Goal: Register for event/course: Register for event/course

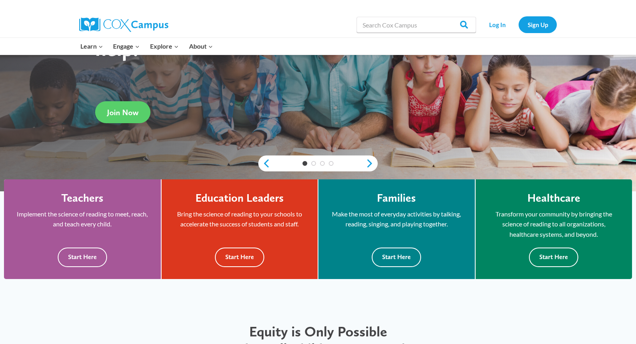
scroll to position [134, 0]
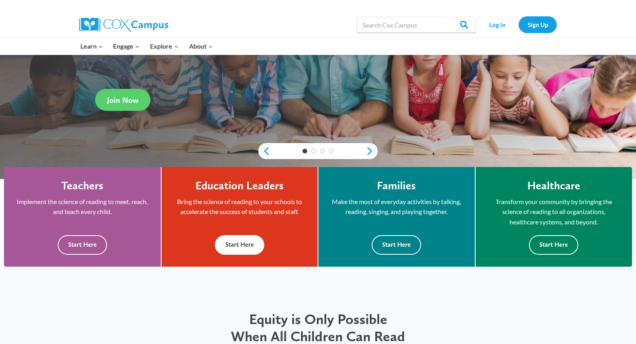
click at [229, 246] on button "Start Here" at bounding box center [239, 245] width 49 height 20
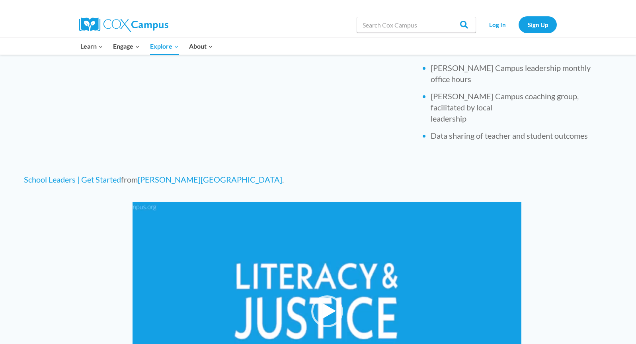
scroll to position [385, 0]
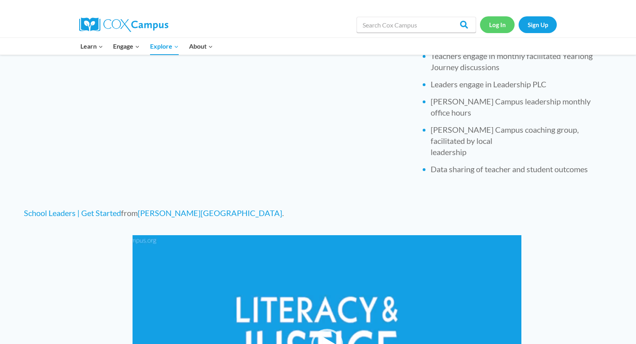
click at [491, 27] on link "Log In" at bounding box center [497, 24] width 35 height 16
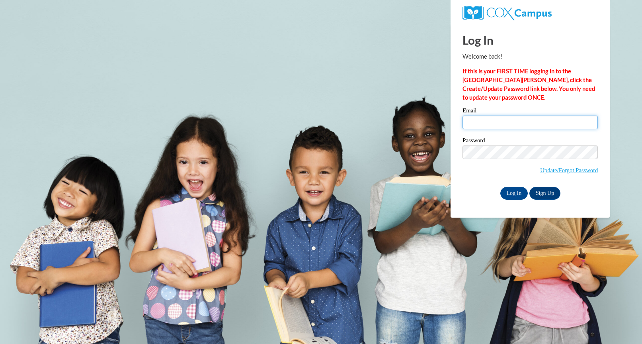
click at [498, 121] on input "Email" at bounding box center [530, 122] width 135 height 14
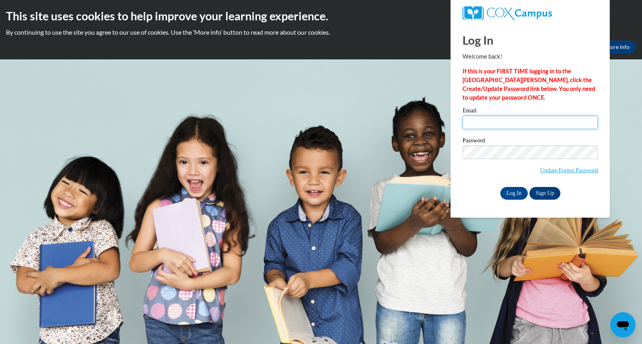
type input "[EMAIL_ADDRESS][DOMAIN_NAME]"
click at [514, 196] on input "Log In" at bounding box center [514, 193] width 28 height 13
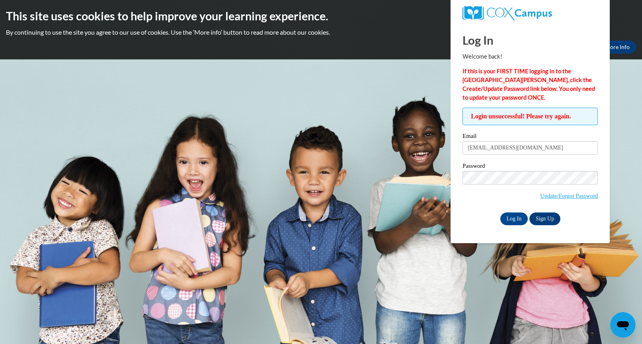
click at [511, 169] on label "Password" at bounding box center [530, 167] width 135 height 8
click at [541, 140] on label "Email" at bounding box center [530, 137] width 135 height 8
click at [541, 141] on input "Tlvarney2019@gmail.com" at bounding box center [530, 148] width 135 height 14
click at [541, 145] on input "Tlvarney2019@gmail.com" at bounding box center [530, 148] width 135 height 14
type input "tvarney@stmarks.org"
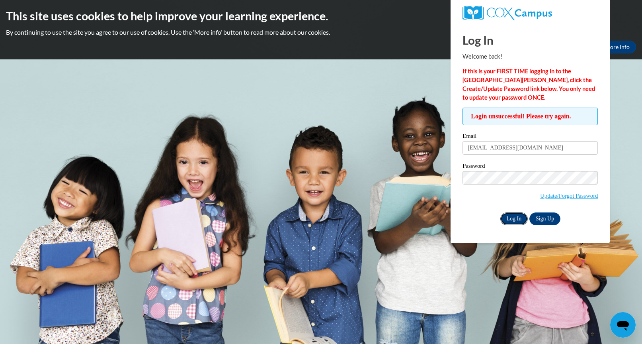
click at [518, 216] on input "Log In" at bounding box center [514, 218] width 28 height 13
click at [329, 188] on body "This site uses cookies to help improve your learning experience. By continuing …" at bounding box center [321, 172] width 642 height 344
click at [293, 107] on body "This site uses cookies to help improve your learning experience. By continuing …" at bounding box center [321, 172] width 642 height 344
click at [510, 223] on input "Log In" at bounding box center [514, 218] width 28 height 13
click at [402, 205] on body "This site uses cookies to help improve your learning experience. By continuing …" at bounding box center [321, 172] width 642 height 344
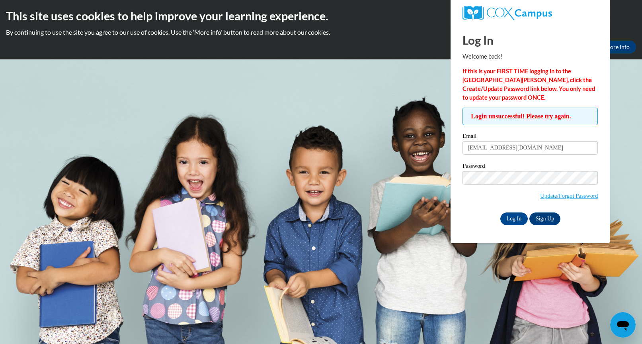
click at [378, 110] on body "This site uses cookies to help improve your learning experience. By continuing …" at bounding box center [321, 172] width 642 height 344
click at [355, 214] on body "This site uses cookies to help improve your learning experience. By continuing …" at bounding box center [321, 172] width 642 height 344
click at [541, 149] on input "[EMAIL_ADDRESS][DOMAIN_NAME]" at bounding box center [530, 148] width 135 height 14
type input "[EMAIL_ADDRESS][DOMAIN_NAME]"
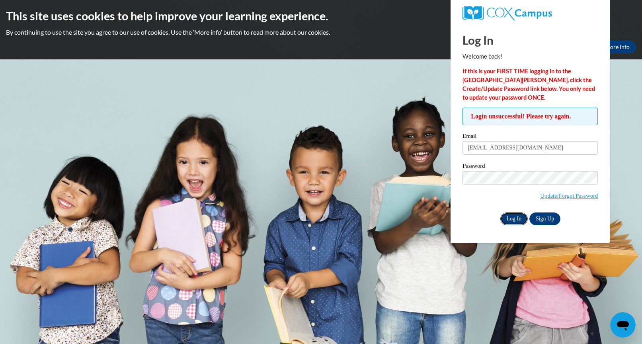
click at [514, 221] on input "Log In" at bounding box center [514, 218] width 28 height 13
click at [555, 197] on link "Update/Forgot Password" at bounding box center [569, 195] width 58 height 6
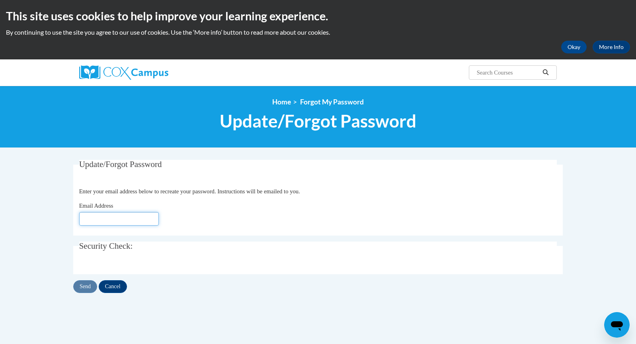
click at [138, 217] on input "Email Address" at bounding box center [119, 219] width 80 height 14
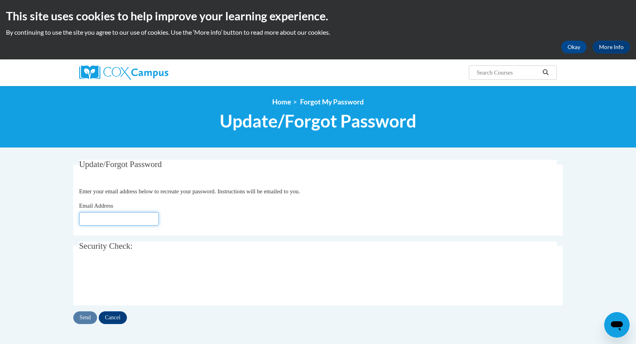
type input "Tlvarney2019@gmail.com"
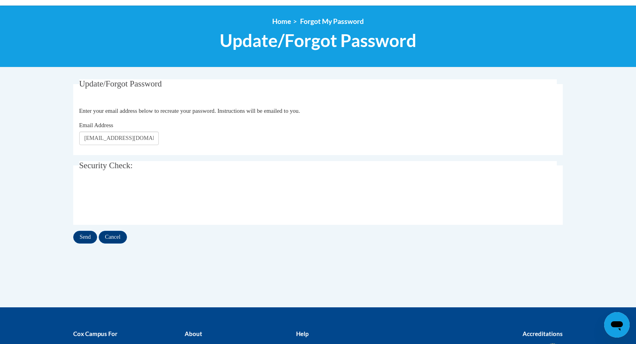
scroll to position [88, 0]
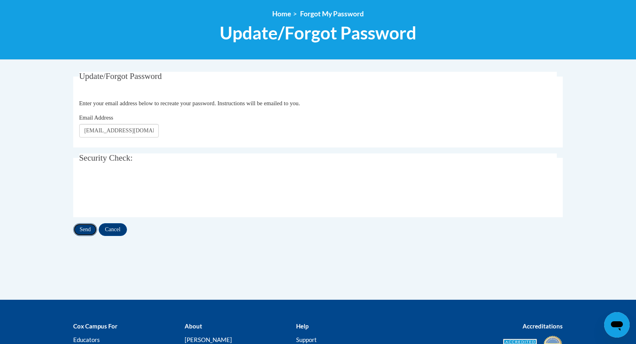
click at [78, 230] on input "Send" at bounding box center [85, 229] width 24 height 13
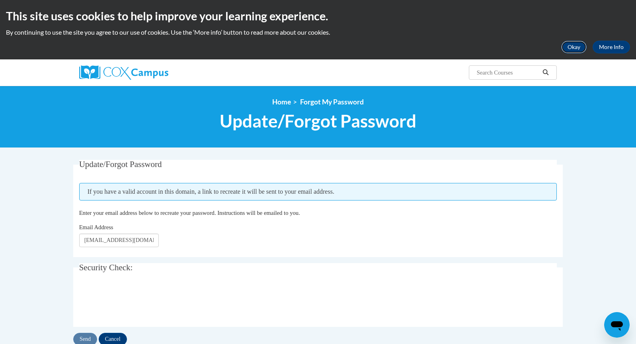
click at [580, 46] on button "Okay" at bounding box center [573, 47] width 25 height 13
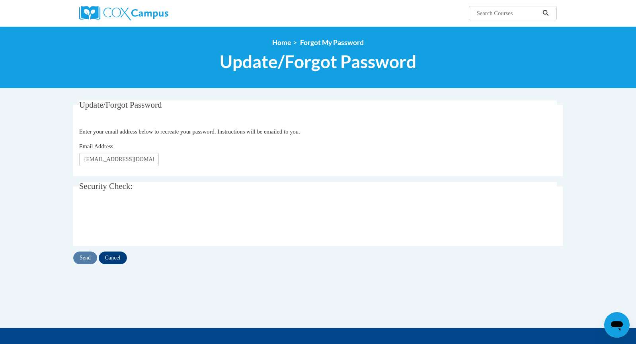
click at [286, 37] on div "<en>Home</en><fr>Accueil</fr><de>Zuhause</de><it>Casa</it><es>Casa</es><pt>Casa…" at bounding box center [318, 57] width 636 height 62
click at [286, 39] on link "Home" at bounding box center [281, 42] width 19 height 8
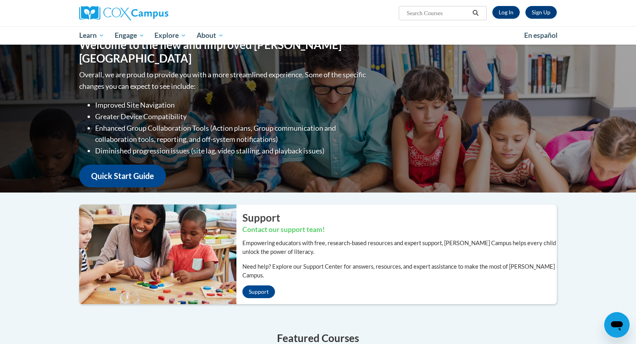
scroll to position [14, 0]
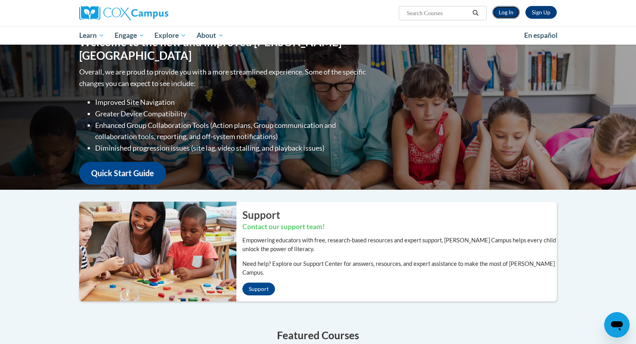
click at [503, 14] on link "Log In" at bounding box center [505, 12] width 27 height 13
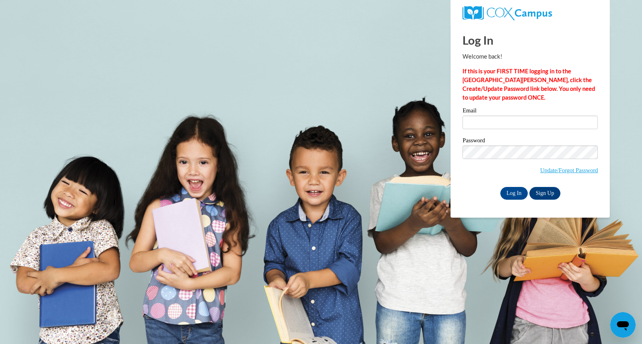
type input "[EMAIL_ADDRESS][DOMAIN_NAME]"
click at [506, 188] on input "Log In" at bounding box center [514, 193] width 28 height 13
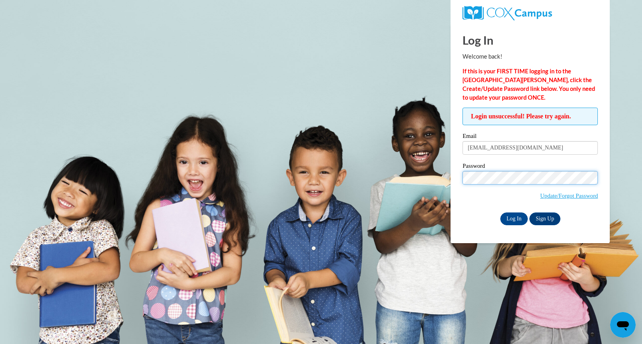
click at [406, 177] on body "Log In Welcome back! If this is your FIRST TIME logging in to the NEW Cox Campu…" at bounding box center [321, 172] width 642 height 344
click at [500, 212] on input "Log In" at bounding box center [514, 218] width 28 height 13
click at [514, 188] on span "Update/Forgot Password" at bounding box center [530, 187] width 135 height 33
click at [514, 187] on span "Update/Forgot Password" at bounding box center [530, 187] width 135 height 33
click at [400, 184] on body "Log In Welcome back! If this is your FIRST TIME logging in to the [GEOGRAPHIC_D…" at bounding box center [321, 172] width 642 height 344
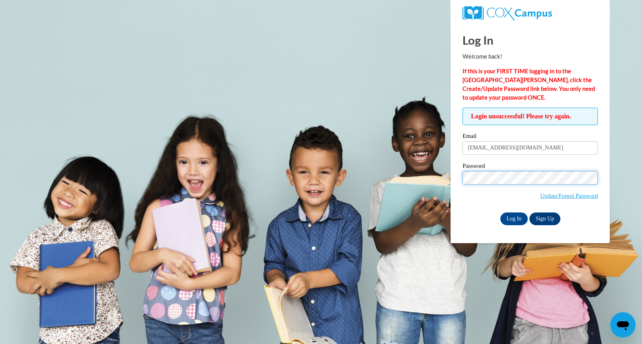
click at [500, 212] on input "Log In" at bounding box center [514, 218] width 28 height 13
click at [239, 63] on body "Log In Welcome back! If this is your FIRST TIME logging in to the [GEOGRAPHIC_D…" at bounding box center [321, 172] width 642 height 344
click at [545, 190] on span "Update/Forgot Password" at bounding box center [530, 187] width 135 height 33
click at [547, 196] on link "Update/Forgot Password" at bounding box center [569, 195] width 58 height 6
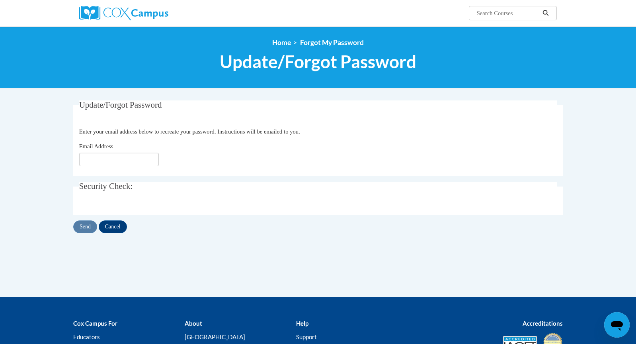
click at [135, 150] on div "Email Address" at bounding box center [318, 154] width 478 height 24
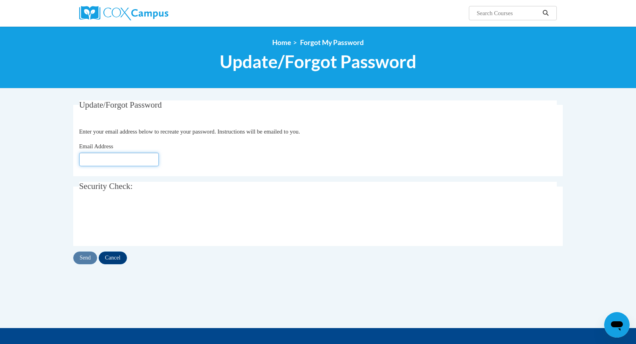
click at [136, 155] on input "Email Address" at bounding box center [119, 159] width 80 height 14
type input "Tlvarney2019@gmail.com"
click at [88, 260] on input "Send" at bounding box center [85, 257] width 24 height 13
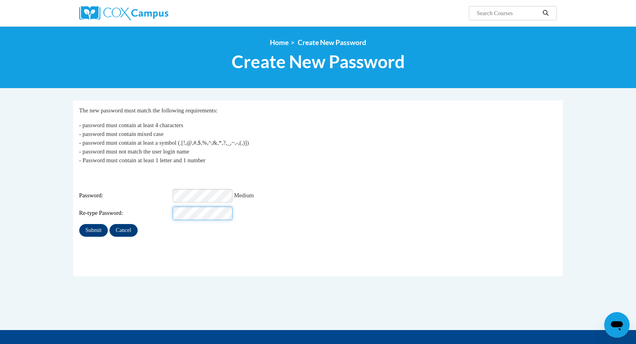
click at [79, 224] on input "Submit" at bounding box center [93, 230] width 29 height 13
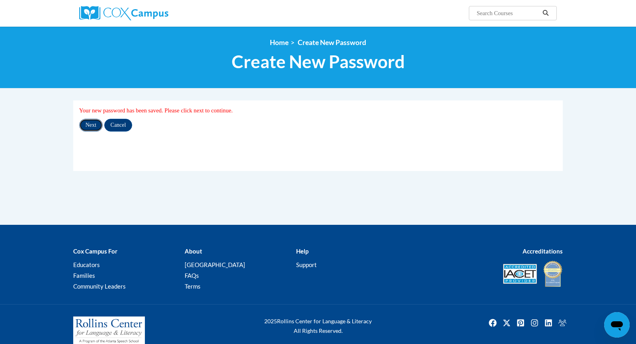
click at [97, 126] on input "Next" at bounding box center [90, 125] width 23 height 13
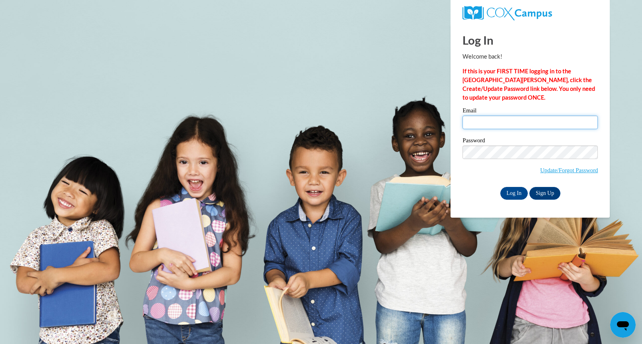
type input "tlvarney2019@gmail.com"
click at [512, 194] on input "Log In" at bounding box center [514, 193] width 28 height 13
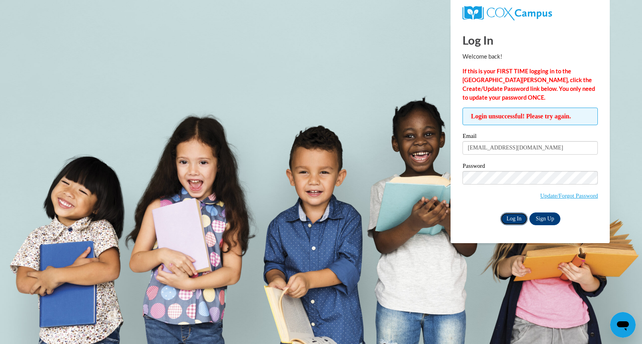
click at [519, 222] on input "Log In" at bounding box center [514, 218] width 28 height 13
click at [519, 191] on span "Update/Forgot Password" at bounding box center [530, 187] width 135 height 33
click at [519, 187] on span "Update/Forgot Password" at bounding box center [530, 187] width 135 height 33
click at [429, 180] on body "Log In Welcome back! If this is your FIRST TIME logging in to the NEW Cox Campu…" at bounding box center [321, 172] width 642 height 344
click at [500, 212] on input "Log In" at bounding box center [514, 218] width 28 height 13
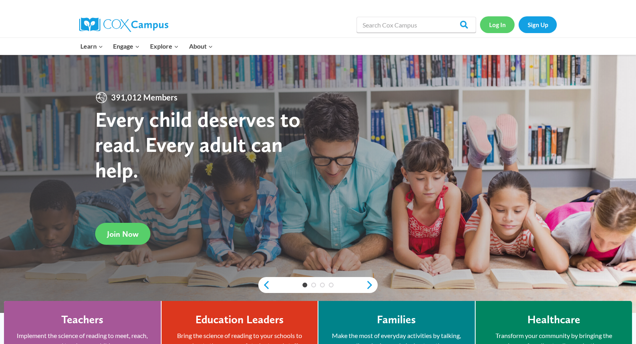
click at [496, 23] on link "Log In" at bounding box center [497, 24] width 35 height 16
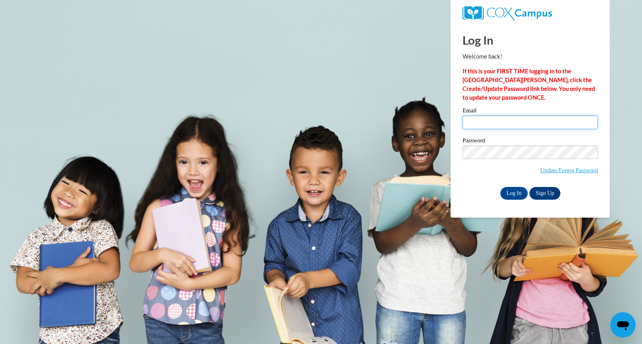
type input "tlvarney2019@gmail.com"
click at [477, 129] on input "tlvarney2019@gmail.com" at bounding box center [530, 122] width 135 height 14
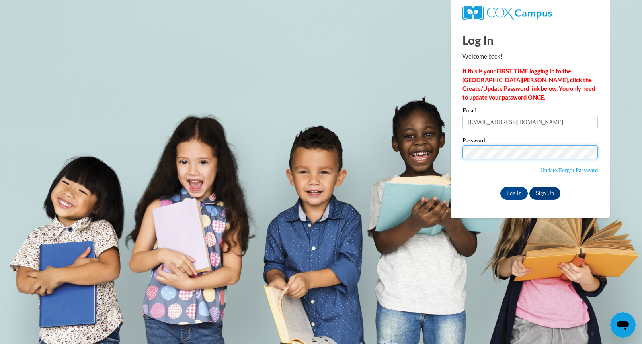
click at [441, 156] on body "Log In Welcome back! If this is your FIRST TIME logging in to the NEW Cox Campu…" at bounding box center [321, 172] width 642 height 344
click at [456, 150] on div "Log In Welcome back! If this is your FIRST TIME logging in to the NEW Cox Campu…" at bounding box center [530, 120] width 171 height 193
click at [500, 187] on input "Log In" at bounding box center [514, 193] width 28 height 13
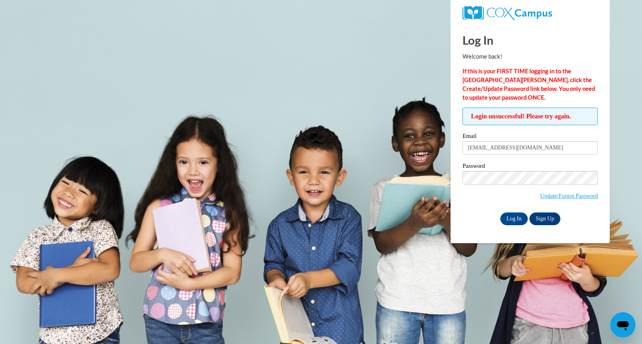
click at [547, 224] on span "Sign Up" at bounding box center [545, 218] width 31 height 13
click at [546, 217] on link "Sign Up" at bounding box center [545, 218] width 31 height 13
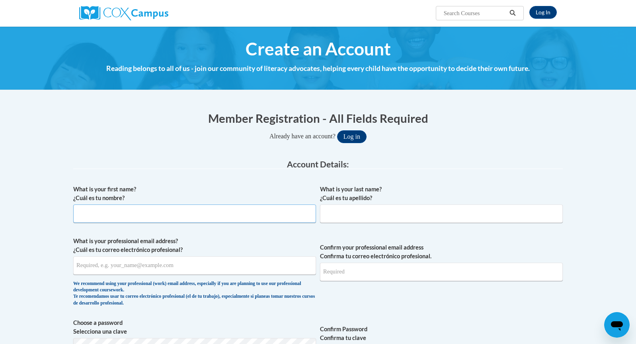
click at [294, 213] on input "What is your first name? ¿Cuál es tu nombre?" at bounding box center [194, 213] width 243 height 18
type input "[PERSON_NAME]"
type input "[EMAIL_ADDRESS][DOMAIN_NAME]"
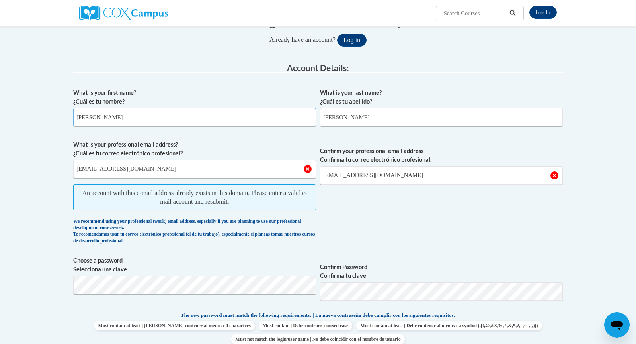
scroll to position [126, 0]
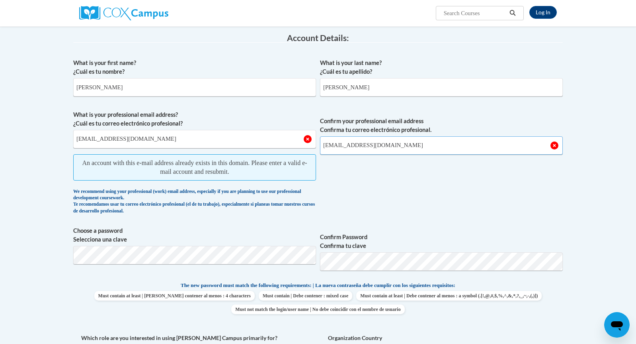
click at [387, 148] on input "Tlvarney2019@gmail.com" at bounding box center [441, 145] width 243 height 18
drag, startPoint x: 403, startPoint y: 144, endPoint x: 326, endPoint y: 145, distance: 76.0
click at [327, 145] on input "Tlvarney2019@gmail.com" at bounding box center [441, 145] width 243 height 18
type input "Tessalvarney@gmail.com"
click at [337, 4] on button "Log in" at bounding box center [351, 10] width 29 height 13
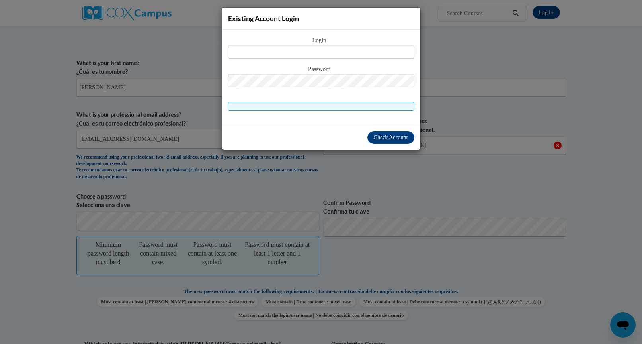
click at [350, 207] on div "Existing Account Login Login Password" at bounding box center [321, 172] width 642 height 344
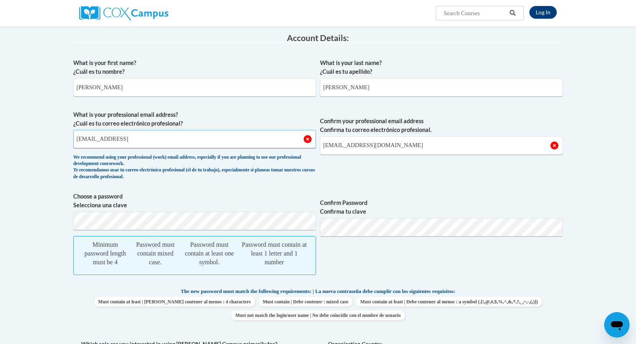
drag, startPoint x: 210, startPoint y: 141, endPoint x: 41, endPoint y: 145, distance: 168.4
click at [41, 145] on body "Log In Search Search... Create an Account Reading belongs to all of us - join o…" at bounding box center [318, 350] width 636 height 952
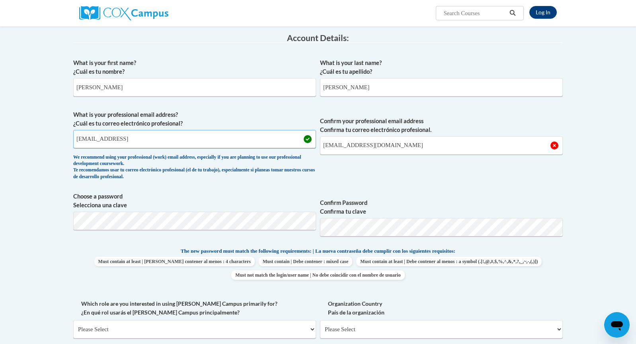
drag, startPoint x: 160, startPoint y: 137, endPoint x: 72, endPoint y: 129, distance: 87.6
click at [72, 129] on div "Member Registration - All Fields Required Already have an account? Log in Prefe…" at bounding box center [318, 286] width 502 height 621
type input "tessalvarney@gmail.com"
click at [337, 4] on button "Log in" at bounding box center [351, 10] width 29 height 13
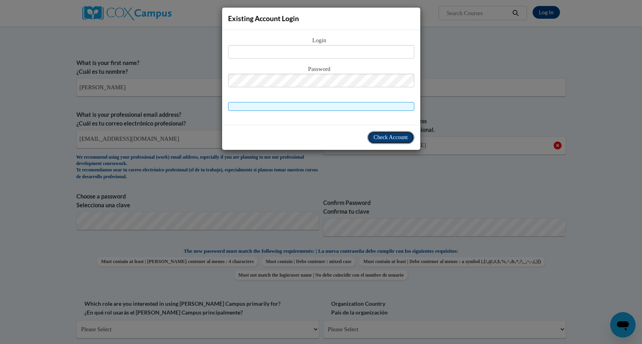
click at [396, 138] on span "Check Account" at bounding box center [391, 137] width 34 height 6
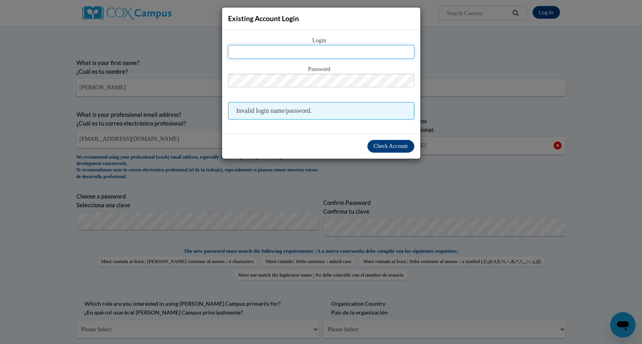
click at [360, 51] on input "text" at bounding box center [321, 52] width 186 height 14
type input "tvarney@stmarks.org"
click at [389, 152] on div "Check Account" at bounding box center [321, 145] width 198 height 25
click at [389, 145] on span "Check Account" at bounding box center [391, 146] width 34 height 6
click at [390, 145] on span "Check Account" at bounding box center [391, 146] width 34 height 6
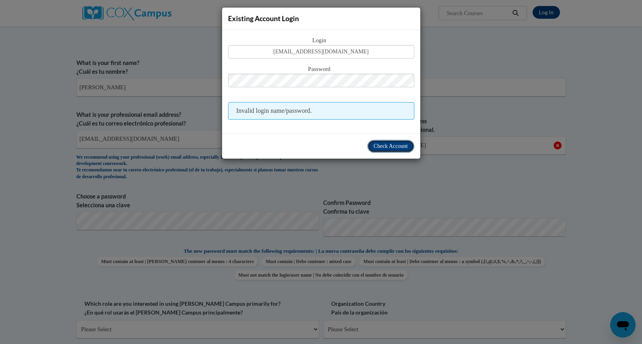
click at [390, 145] on span "Check Account" at bounding box center [391, 146] width 34 height 6
click at [438, 187] on div "Existing Account Login Login tvarney@stmarks.org Password Invalid login name/pa…" at bounding box center [321, 172] width 642 height 344
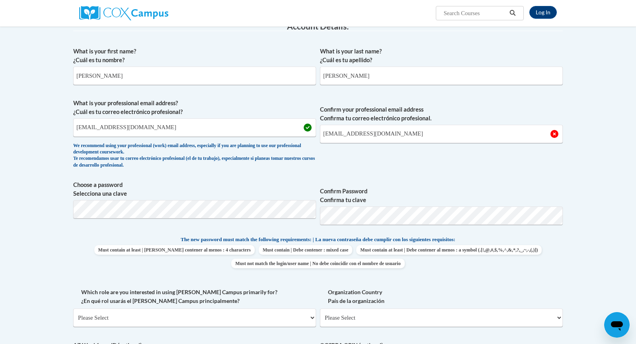
scroll to position [141, 0]
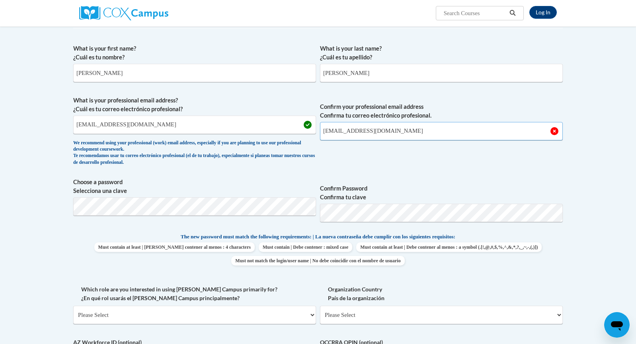
click at [424, 129] on input "Tessalvarney@gmail.com" at bounding box center [441, 131] width 243 height 18
click at [410, 174] on div "What is your first name? ¿Cuál es tu nombre? Tessa What is your last name? ¿Cuá…" at bounding box center [318, 221] width 490 height 363
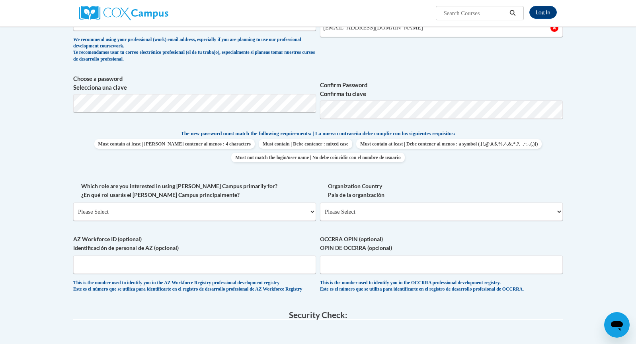
scroll to position [248, 0]
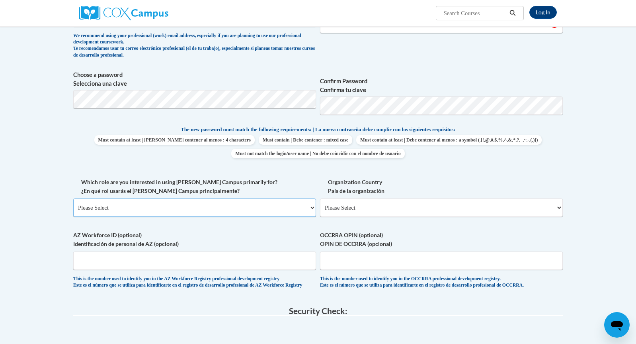
click at [288, 207] on select "Please Select College/University | Colegio/Universidad Community/Nonprofit Part…" at bounding box center [194, 207] width 243 height 18
select select "fbf2d438-af2f-41f8-98f1-81c410e29de3"
click at [73, 198] on select "Please Select College/University | Colegio/Universidad Community/Nonprofit Part…" at bounding box center [194, 207] width 243 height 18
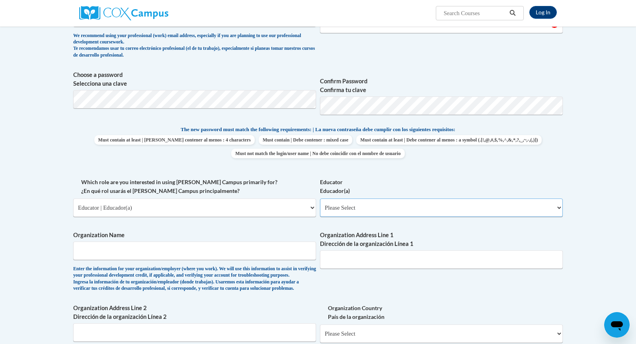
click at [416, 206] on select "Please Select Early Learning/Daycare Teacher/Family Home Care Provider | Maestr…" at bounding box center [441, 207] width 243 height 18
select select "5e2af403-4f2c-4e49-a02f-103e55d7b75b"
click at [320, 198] on select "Please Select Early Learning/Daycare Teacher/Family Home Care Provider | Maestr…" at bounding box center [441, 207] width 243 height 18
click at [233, 271] on div "Enter the information for your organization/employer (where you work). We will …" at bounding box center [194, 279] width 243 height 26
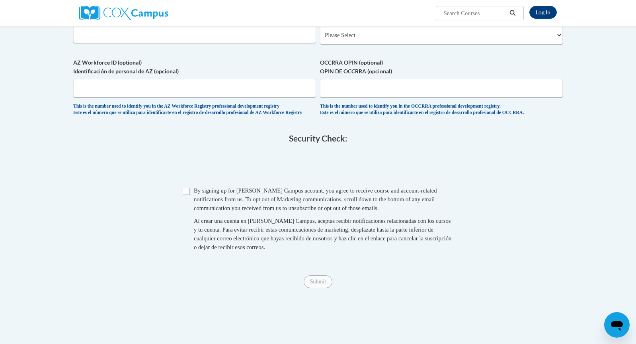
scroll to position [574, 0]
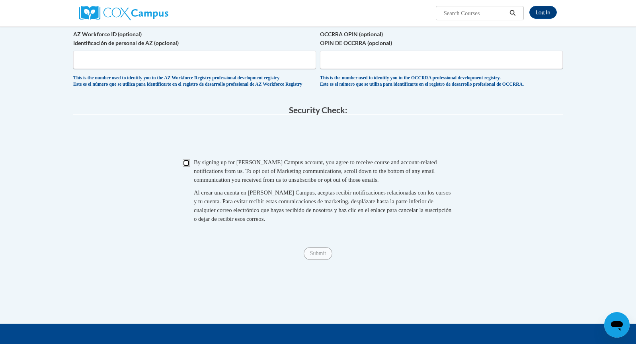
click at [187, 166] on input "Checkbox" at bounding box center [186, 162] width 7 height 7
checkbox input "true"
click at [326, 256] on span "Submit" at bounding box center [318, 252] width 29 height 6
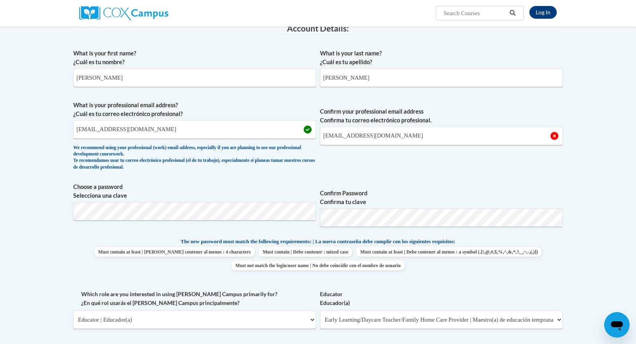
scroll to position [134, 0]
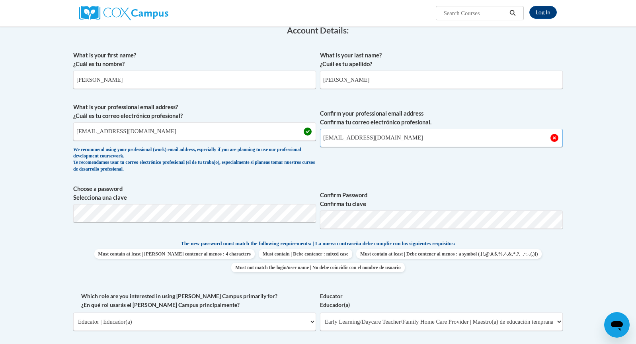
click at [399, 137] on input "Tessalvarney@gmail.com" at bounding box center [441, 138] width 243 height 18
click at [337, 0] on button "Log in" at bounding box center [351, 2] width 29 height 13
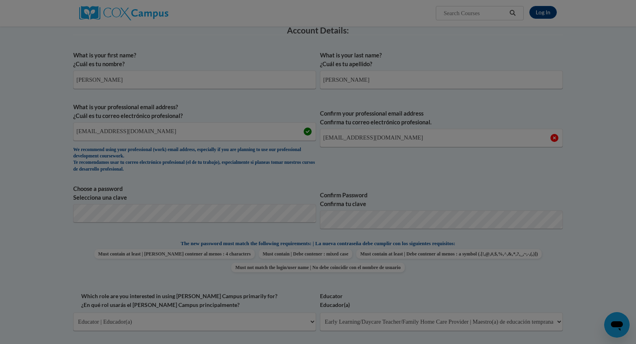
scroll to position [164, 0]
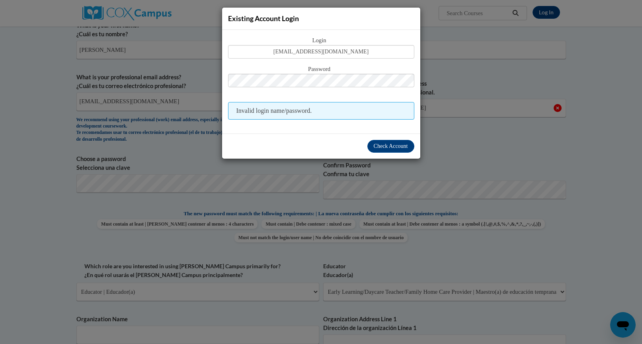
click at [449, 78] on div "Existing Account Login Login tvarney@stmarks.org Password Invalid login name/pa…" at bounding box center [321, 172] width 642 height 344
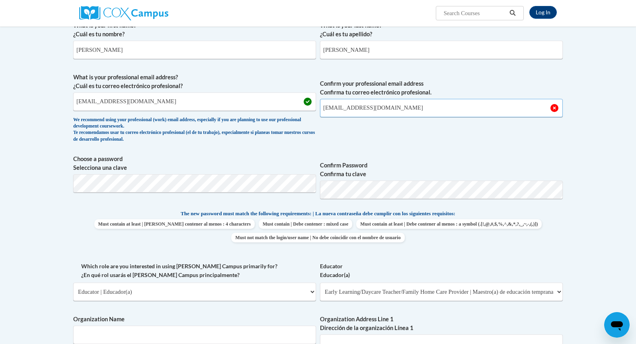
click at [403, 104] on input "Tessalvarney@gmail.com" at bounding box center [441, 108] width 243 height 18
click at [325, 108] on input "Tessalvarney@gmail.com" at bounding box center [441, 108] width 243 height 18
type input "tessalvarney@gmail.com"
click at [354, 138] on span "Confirm your professional email address Confirma tu correo electrónico profesio…" at bounding box center [441, 110] width 243 height 74
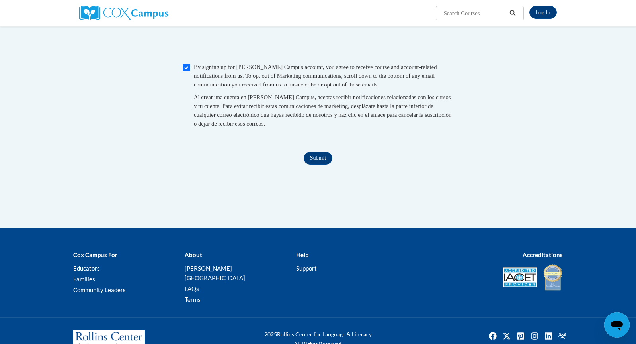
scroll to position [704, 0]
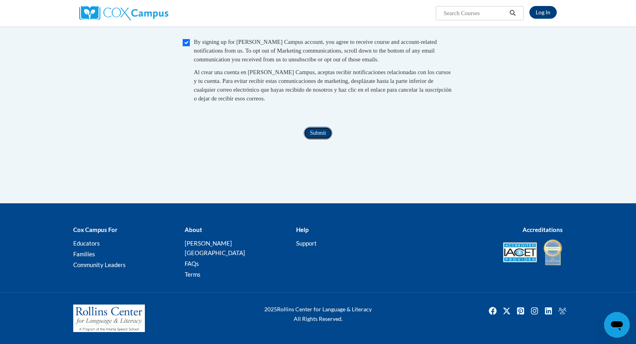
click at [320, 139] on input "Submit" at bounding box center [318, 133] width 29 height 13
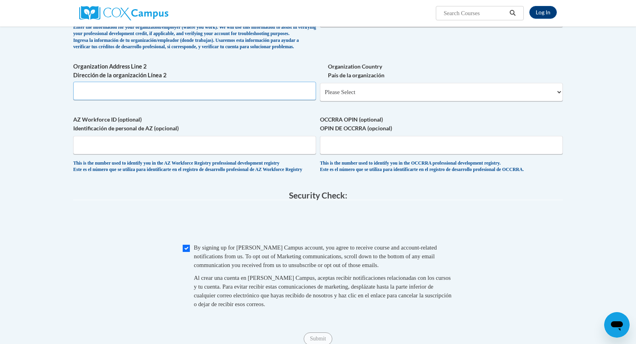
click at [248, 100] on input "Organization Address Line 2 Dirección de la organización Línea 2" at bounding box center [194, 91] width 243 height 18
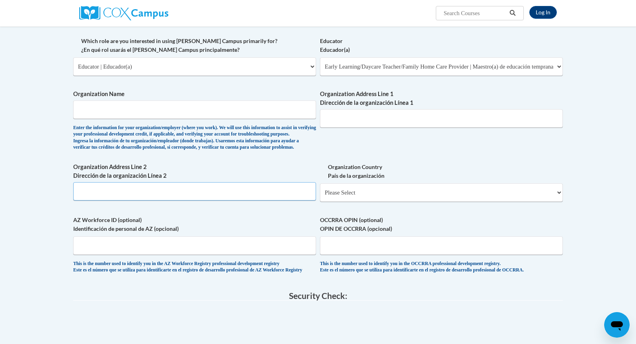
scroll to position [389, 0]
click at [241, 113] on input "Organization Name" at bounding box center [194, 109] width 243 height 18
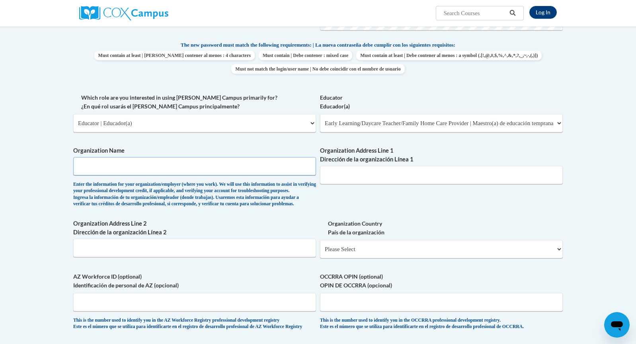
scroll to position [336, 0]
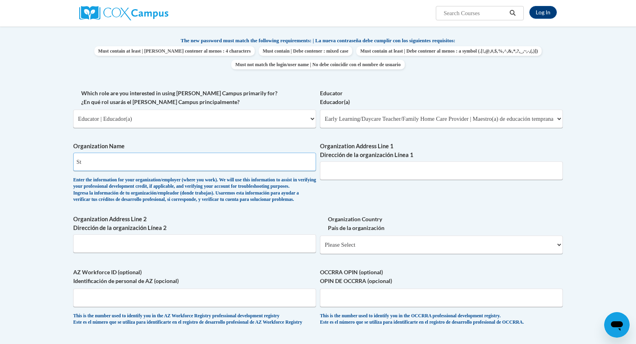
type input "St. Marks Preschool/KIDZONE"
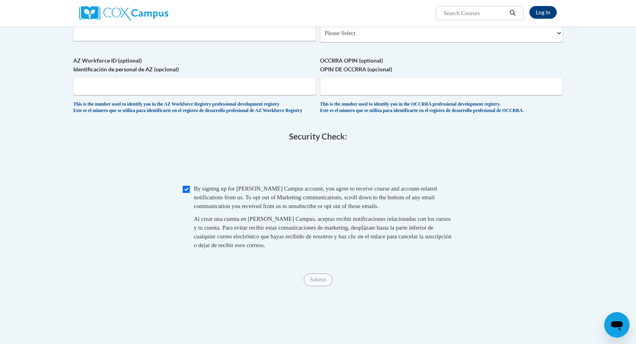
scroll to position [576, 0]
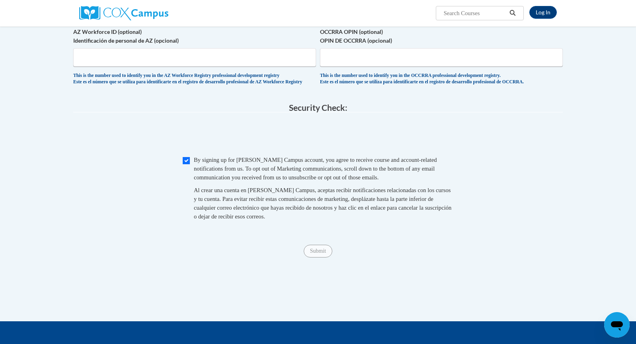
click at [337, 221] on div "Al crear una cuenta en Cox Campus, aceptas recibir notificaciones relacionadas …" at bounding box center [324, 203] width 260 height 35
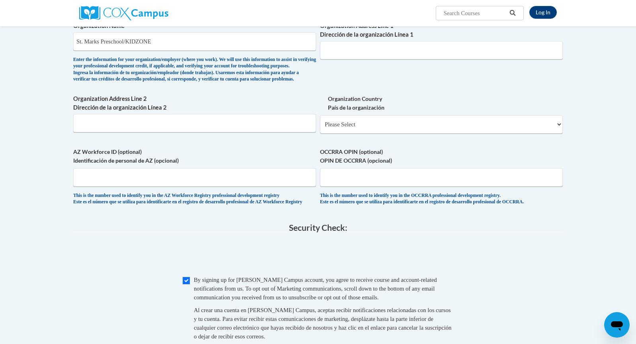
scroll to position [321, 0]
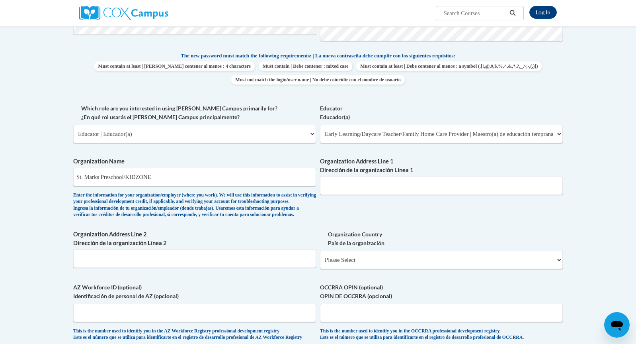
click at [363, 174] on span "Organization Address Line 1 Dirección de la organización Línea 1" at bounding box center [441, 176] width 243 height 38
click at [363, 185] on input "Organization Address Line 1 Dirección de la organización Línea 1" at bounding box center [441, 185] width 243 height 18
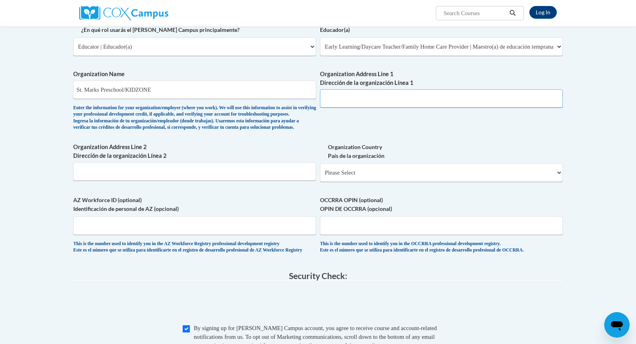
scroll to position [408, 0]
type input "8550 pioneers blvd"
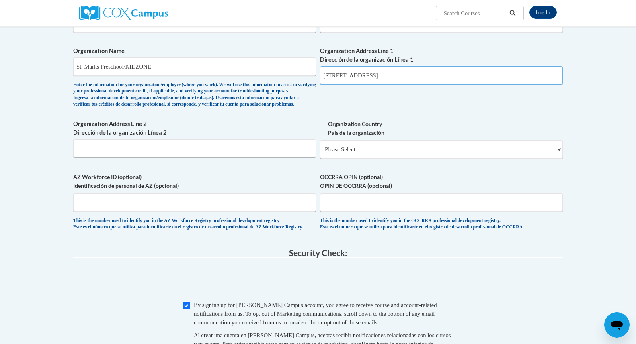
scroll to position [433, 0]
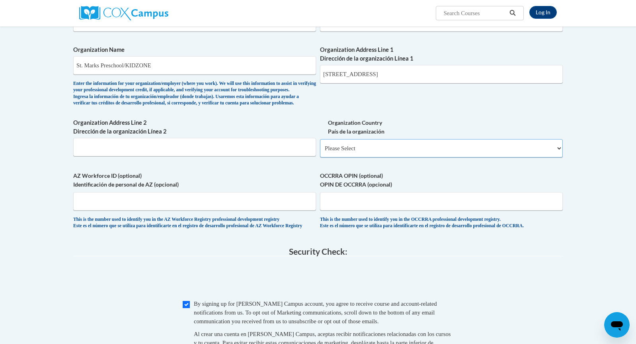
click at [367, 157] on select "Please Select United States | Estados Unidos Outside of the United States | Fue…" at bounding box center [441, 148] width 243 height 18
select select "ad49bcad-a171-4b2e-b99c-48b446064914"
click at [320, 152] on select "Please Select United States | Estados Unidos Outside of the United States | Fue…" at bounding box center [441, 148] width 243 height 18
select select
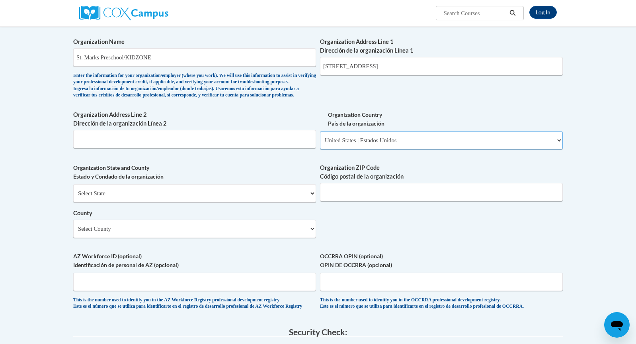
scroll to position [443, 0]
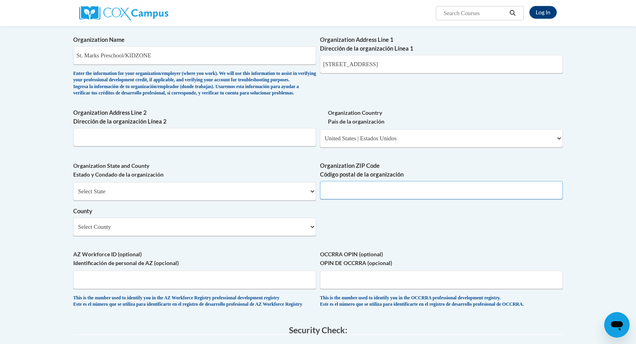
click at [361, 199] on input "Organization ZIP Code Código postal de la organización" at bounding box center [441, 190] width 243 height 18
type input "68520"
click at [217, 234] on select "Select County Adams Antelope Arthur Banner Blaine Boone Box Butte Boyd Brown Bu…" at bounding box center [194, 226] width 243 height 18
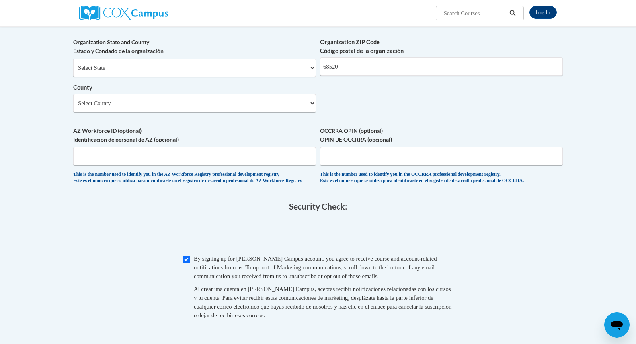
scroll to position [565, 0]
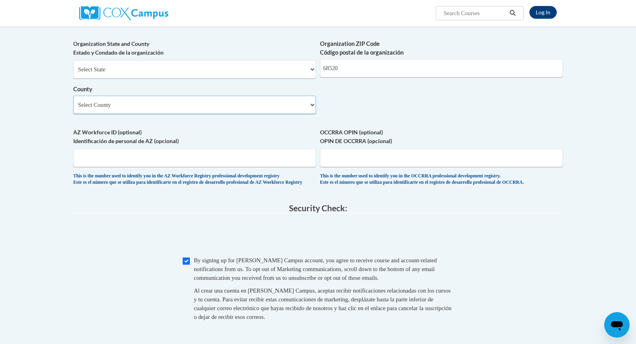
click at [295, 114] on select "Select County Adams Antelope Arthur Banner Blaine Boone Box Butte Boyd Brown Bu…" at bounding box center [194, 105] width 243 height 18
select select "Lancaster"
click at [73, 109] on select "Select County Adams Antelope Arthur Banner Blaine Boone Box Butte Boyd Brown Bu…" at bounding box center [194, 105] width 243 height 18
click at [233, 78] on select "Select State Alabama Alaska Arizona Arkansas California Colorado Connecticut De…" at bounding box center [194, 69] width 243 height 18
select select "Nebraska"
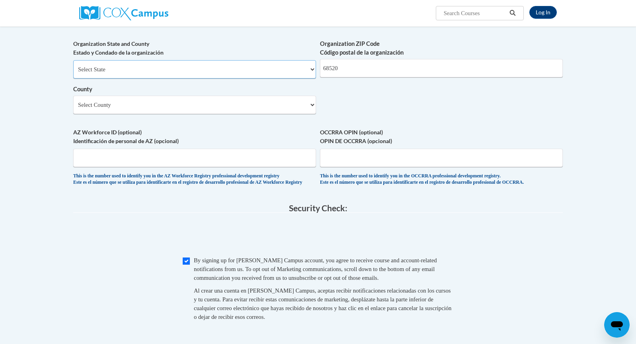
click at [73, 73] on select "Select State Alabama Alaska Arizona Arkansas California Colorado Connecticut De…" at bounding box center [194, 69] width 243 height 18
click at [295, 114] on select "County" at bounding box center [194, 105] width 243 height 18
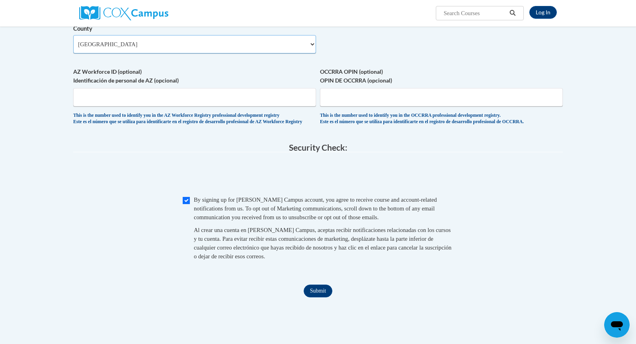
scroll to position [628, 0]
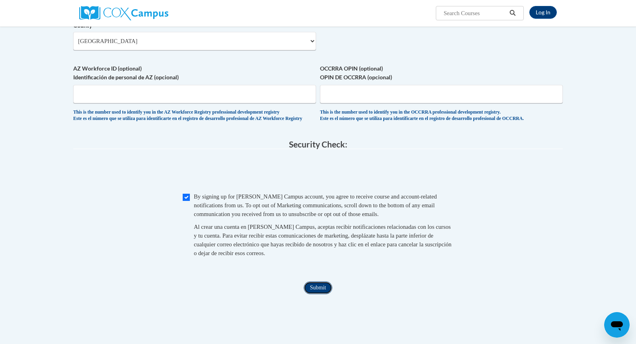
click at [323, 294] on input "Submit" at bounding box center [318, 287] width 29 height 13
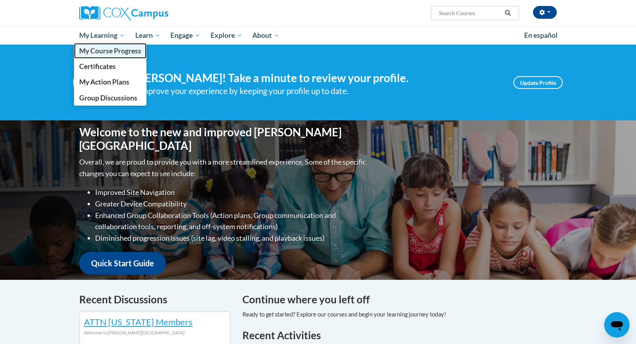
click at [118, 50] on span "My Course Progress" at bounding box center [110, 51] width 62 height 8
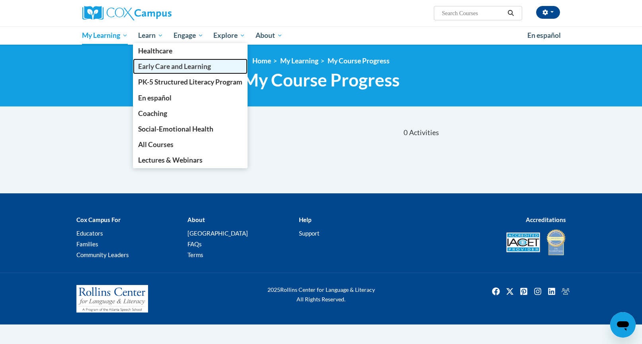
click at [163, 68] on span "Early Care and Learning" at bounding box center [174, 66] width 73 height 8
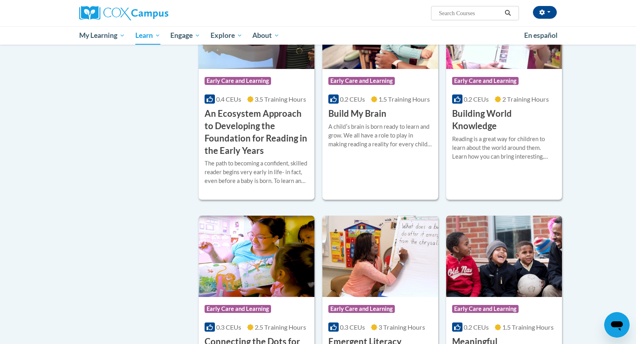
scroll to position [269, 0]
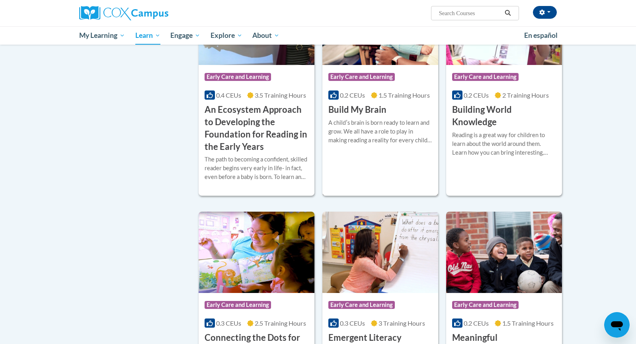
click at [395, 137] on div "A childʹs brain is born ready to learn and grow. We all have a role to play in …" at bounding box center [380, 131] width 104 height 26
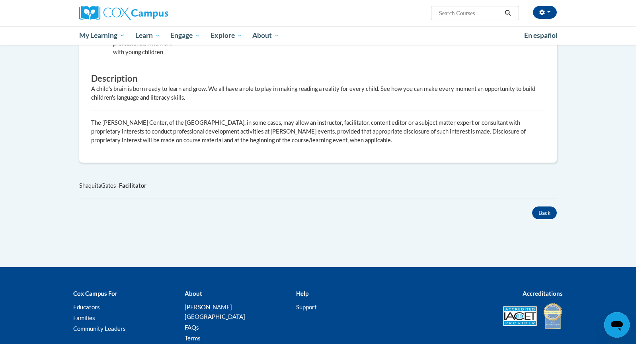
scroll to position [376, 0]
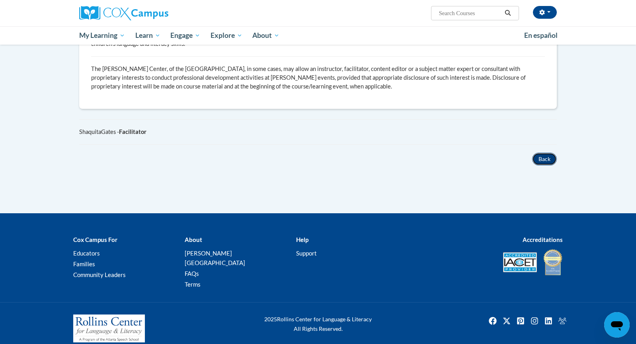
click at [546, 159] on button "Back" at bounding box center [544, 158] width 25 height 13
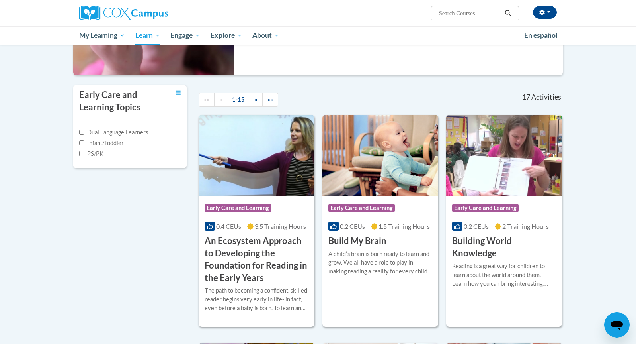
scroll to position [138, 0]
click at [370, 238] on h3 "Build My Brain" at bounding box center [357, 240] width 58 height 12
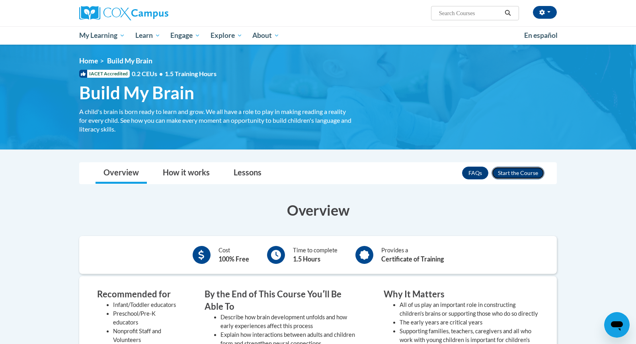
click at [526, 172] on button "Enroll" at bounding box center [518, 172] width 53 height 13
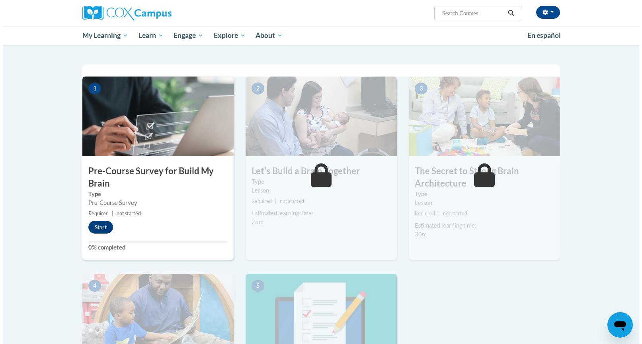
scroll to position [150, 0]
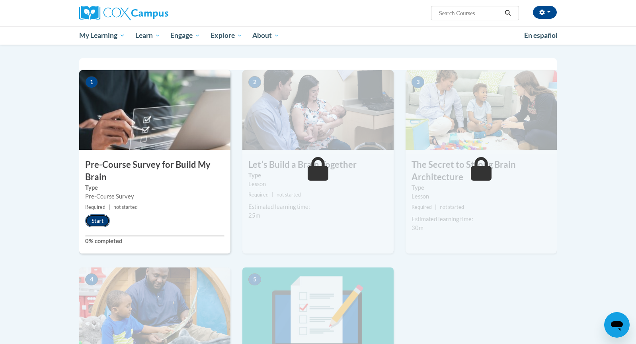
click at [99, 218] on button "Start" at bounding box center [97, 220] width 25 height 13
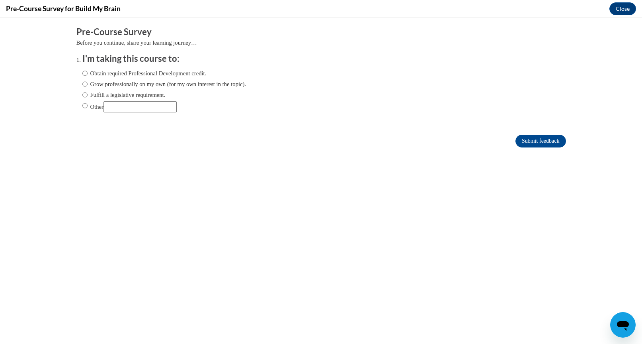
scroll to position [0, 0]
click at [104, 77] on label "Obtain required Professional Development credit." at bounding box center [144, 73] width 124 height 9
click at [88, 77] on input "Obtain required Professional Development credit." at bounding box center [84, 73] width 5 height 9
radio input "true"
click at [545, 137] on input "Submit feedback" at bounding box center [541, 141] width 50 height 13
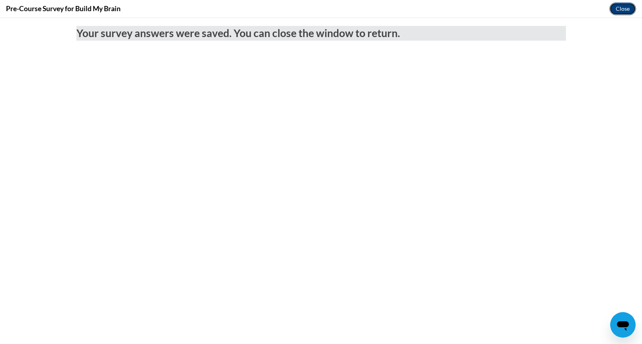
click at [622, 8] on button "Close" at bounding box center [623, 8] width 27 height 13
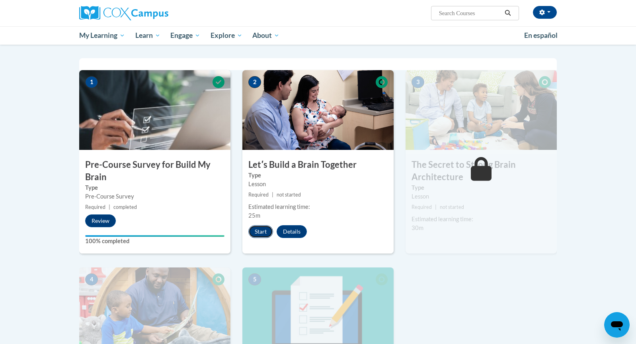
click at [261, 230] on button "Start" at bounding box center [260, 231] width 25 height 13
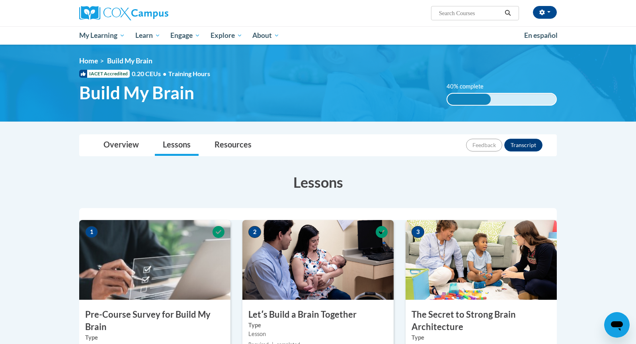
click at [469, 244] on img at bounding box center [481, 260] width 151 height 80
click at [431, 323] on h3 "The Secret to Strong Brain Architecture" at bounding box center [481, 320] width 151 height 25
click at [438, 295] on img at bounding box center [481, 260] width 151 height 80
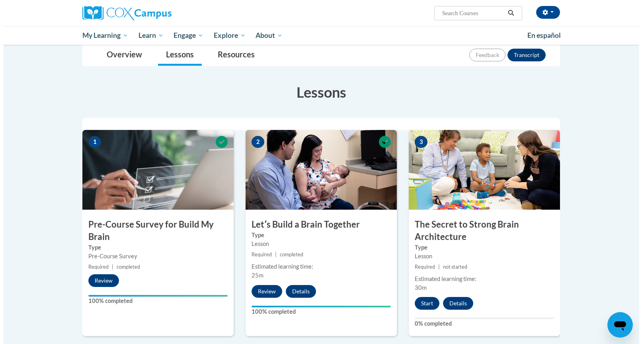
scroll to position [95, 0]
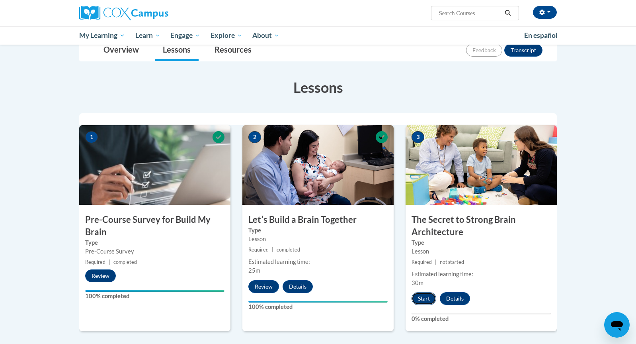
click at [421, 297] on button "Start" at bounding box center [424, 298] width 25 height 13
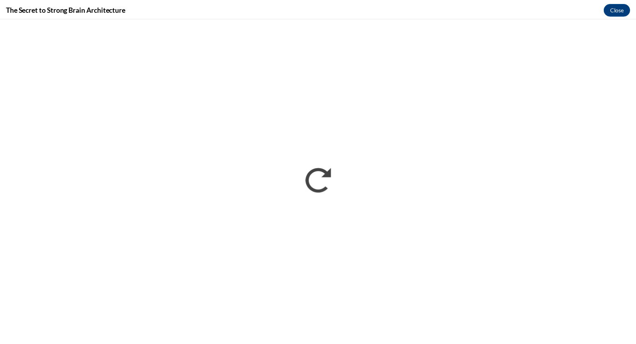
scroll to position [0, 0]
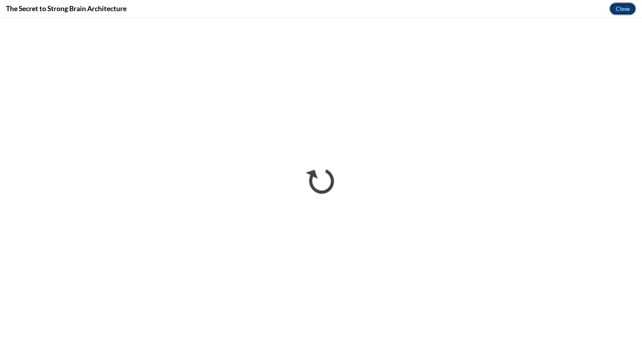
click at [622, 11] on button "Close" at bounding box center [623, 8] width 27 height 13
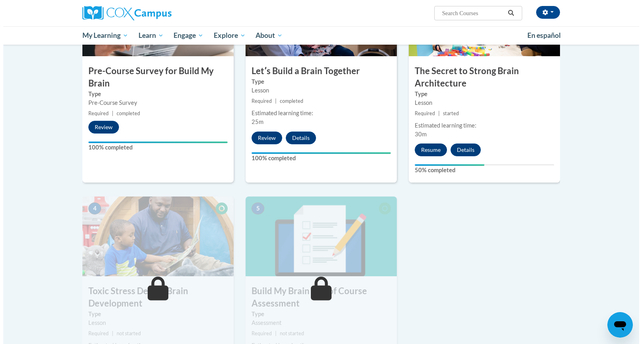
scroll to position [239, 0]
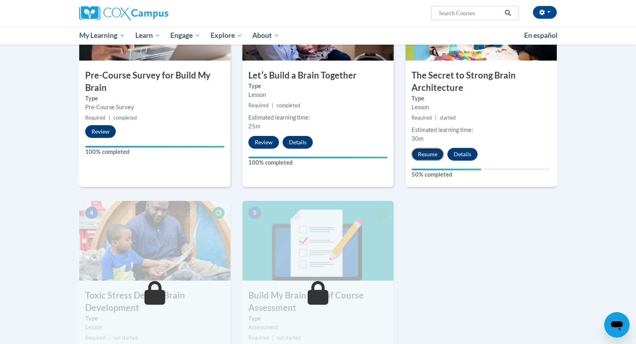
click at [430, 156] on button "Resume" at bounding box center [428, 154] width 32 height 13
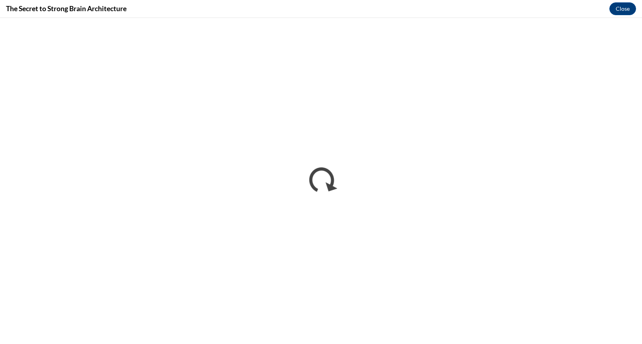
scroll to position [0, 0]
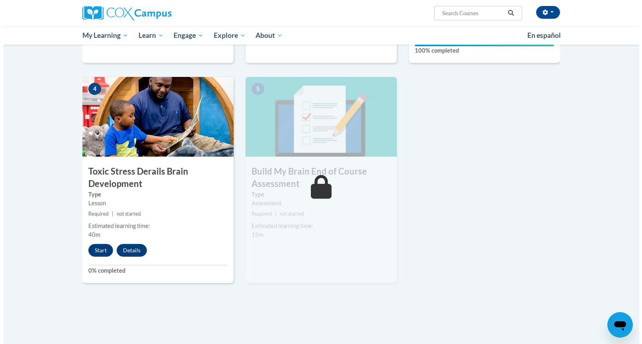
scroll to position [366, 0]
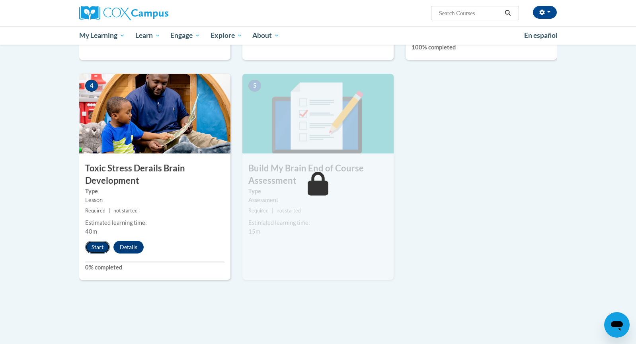
click at [101, 248] on button "Start" at bounding box center [97, 246] width 25 height 13
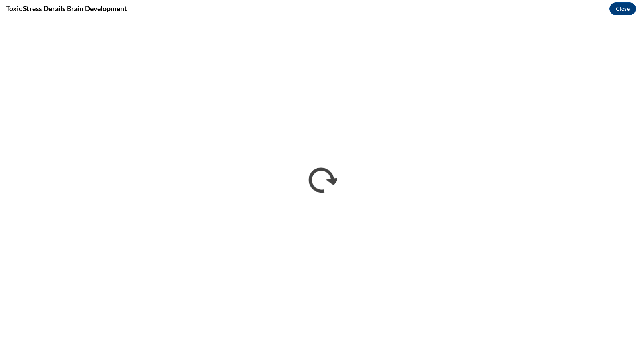
scroll to position [0, 0]
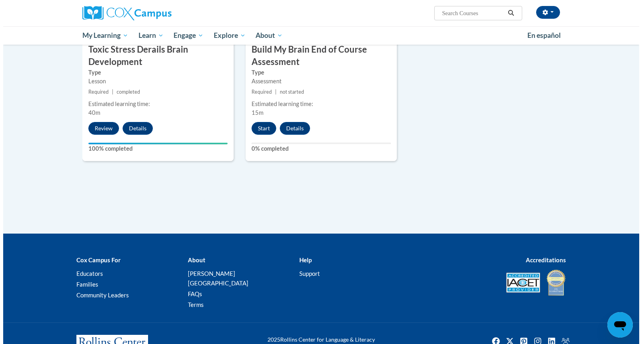
scroll to position [505, 0]
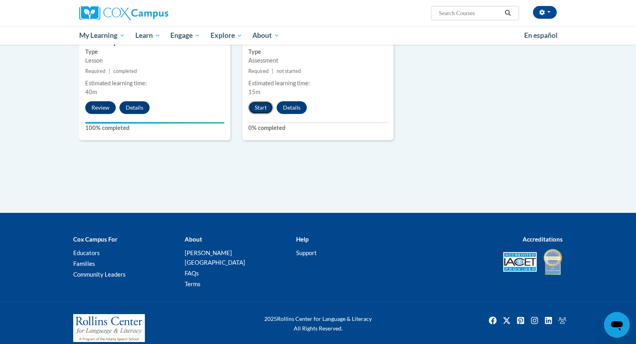
click at [263, 107] on button "Start" at bounding box center [260, 107] width 25 height 13
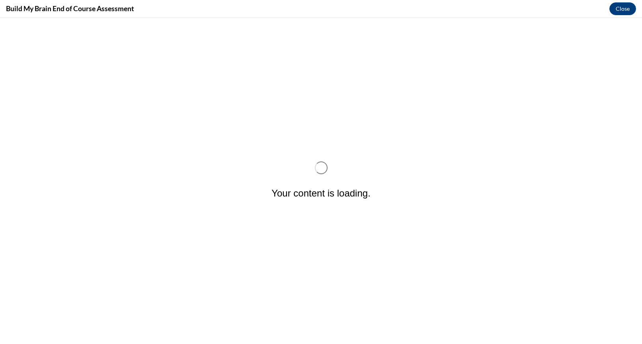
scroll to position [0, 0]
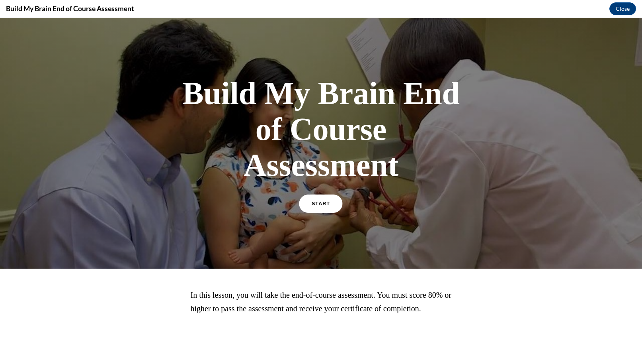
click at [326, 204] on link "START" at bounding box center [320, 203] width 43 height 18
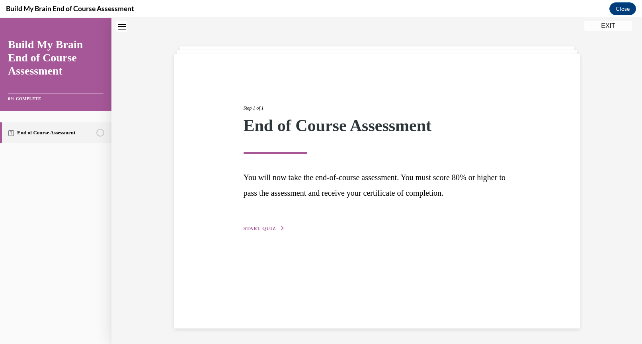
scroll to position [25, 0]
click at [262, 229] on span "START QUIZ" at bounding box center [260, 228] width 33 height 6
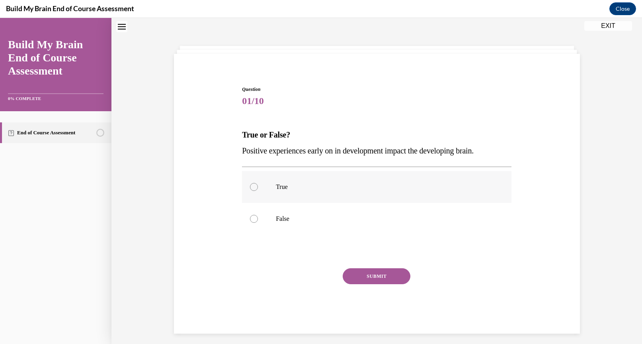
click at [289, 184] on p "True" at bounding box center [384, 187] width 216 height 8
click at [258, 184] on input "True" at bounding box center [254, 187] width 8 height 8
radio input "true"
click at [362, 279] on button "SUBMIT" at bounding box center [377, 276] width 68 height 16
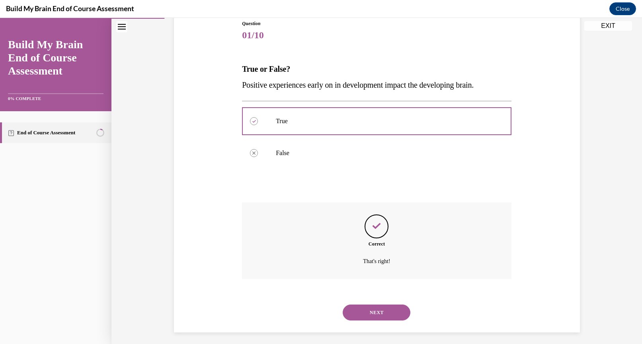
scroll to position [95, 0]
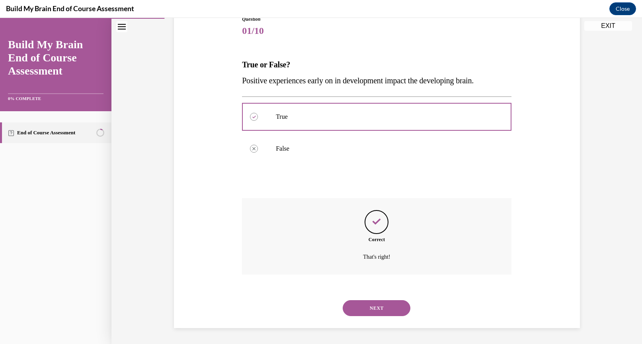
click at [377, 312] on button "NEXT" at bounding box center [377, 308] width 68 height 16
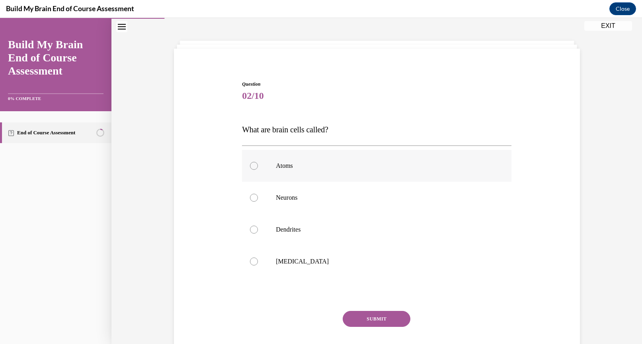
scroll to position [30, 0]
click at [356, 195] on p "Neurons" at bounding box center [384, 197] width 216 height 8
click at [258, 195] on input "Neurons" at bounding box center [254, 197] width 8 height 8
radio input "true"
click at [385, 319] on button "SUBMIT" at bounding box center [377, 319] width 68 height 16
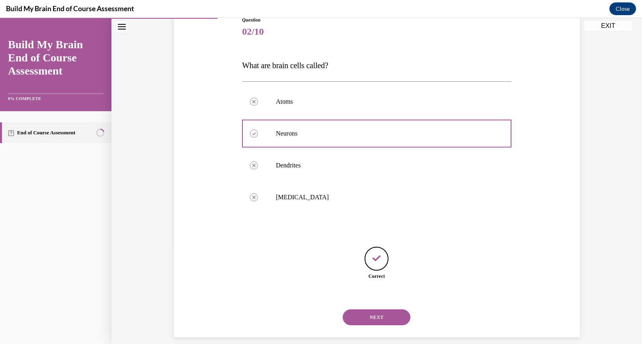
scroll to position [104, 0]
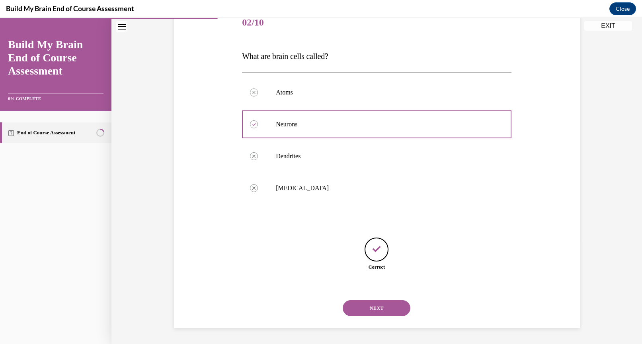
click at [393, 313] on button "NEXT" at bounding box center [377, 308] width 68 height 16
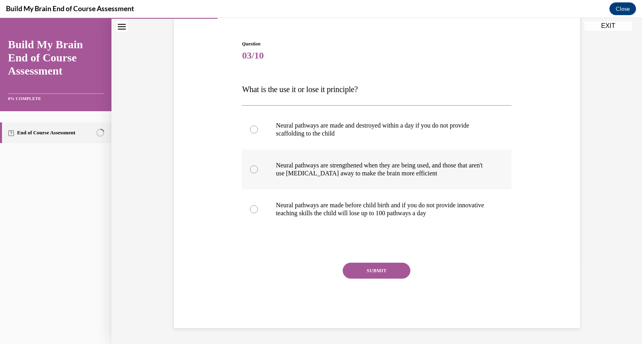
click at [382, 182] on label "Neural pathways are strengthened when they are being used, and those that aren'…" at bounding box center [377, 169] width 270 height 40
click at [258, 173] on input "Neural pathways are strengthened when they are being used, and those that aren'…" at bounding box center [254, 169] width 8 height 8
radio input "true"
click at [376, 270] on button "SUBMIT" at bounding box center [377, 270] width 68 height 16
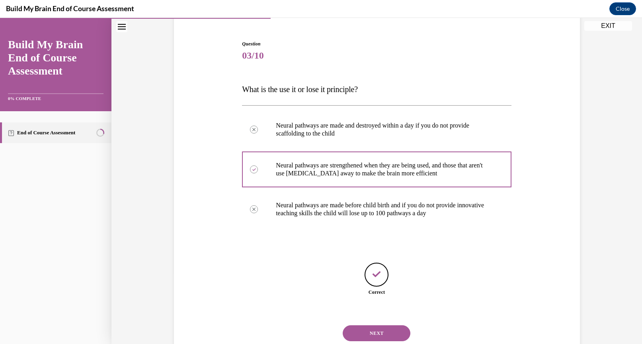
scroll to position [96, 0]
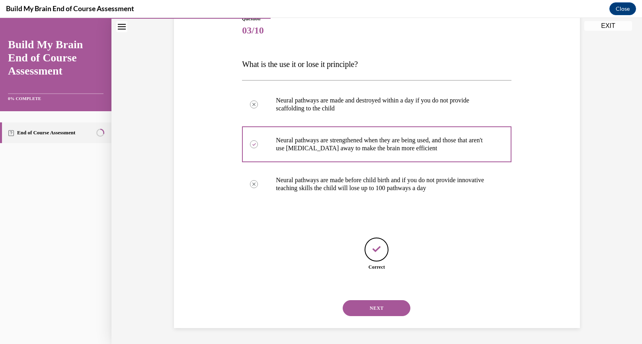
click at [379, 313] on button "NEXT" at bounding box center [377, 308] width 68 height 16
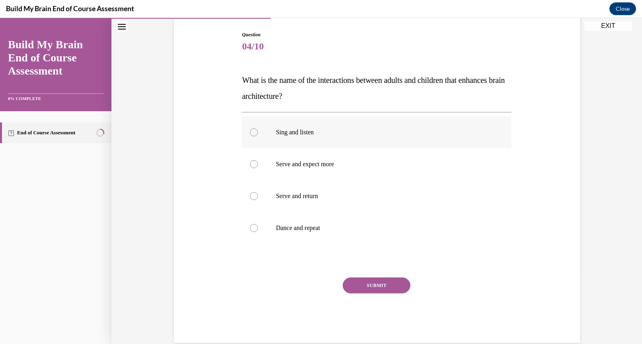
scroll to position [80, 0]
click at [357, 197] on p "Serve and return" at bounding box center [384, 195] width 216 height 8
click at [258, 197] on input "Serve and return" at bounding box center [254, 195] width 8 height 8
radio input "true"
click at [376, 292] on div "SUBMIT" at bounding box center [377, 296] width 270 height 40
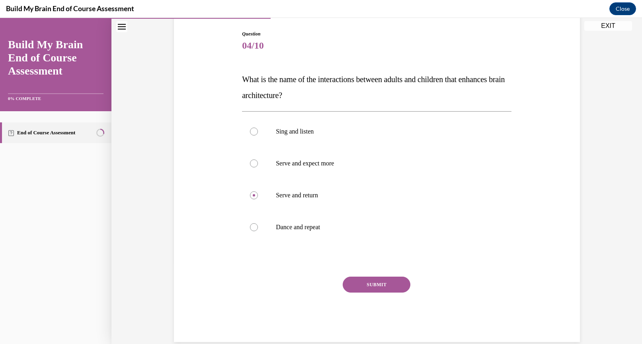
click at [375, 285] on button "SUBMIT" at bounding box center [377, 284] width 68 height 16
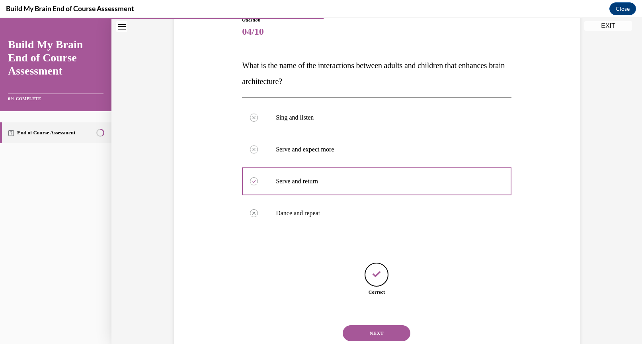
scroll to position [119, 0]
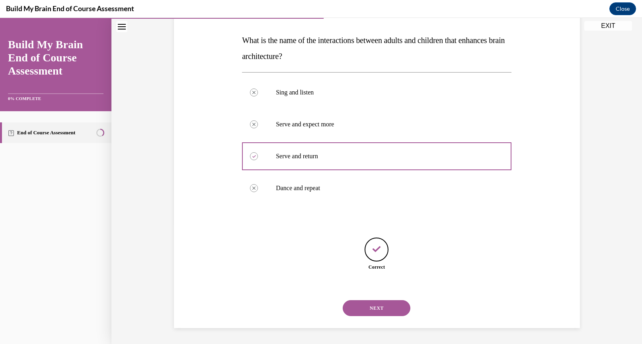
click at [369, 309] on button "NEXT" at bounding box center [377, 308] width 68 height 16
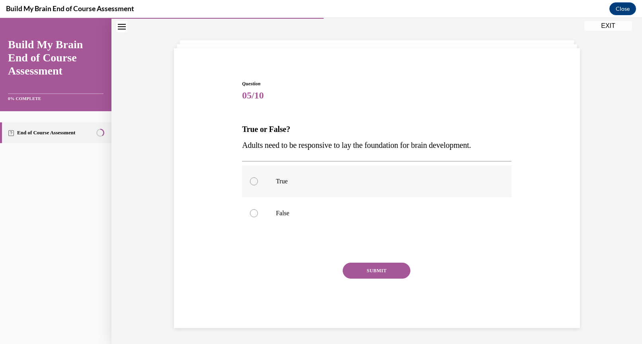
click at [352, 183] on p "True" at bounding box center [384, 181] width 216 height 8
click at [258, 183] on input "True" at bounding box center [254, 181] width 8 height 8
radio input "true"
click at [381, 265] on button "SUBMIT" at bounding box center [377, 270] width 68 height 16
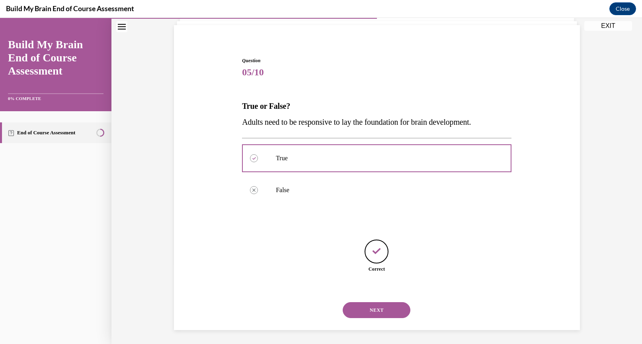
scroll to position [56, 0]
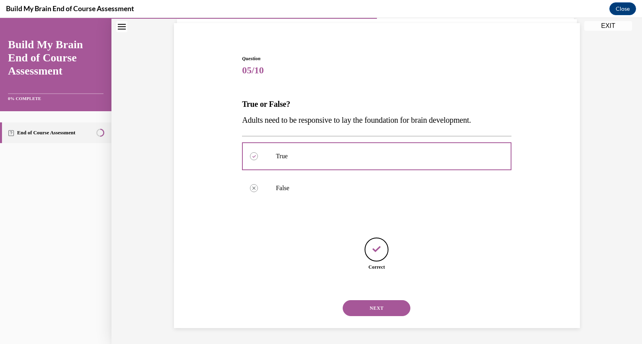
click at [384, 317] on div "NEXT" at bounding box center [377, 308] width 270 height 32
click at [383, 311] on button "NEXT" at bounding box center [377, 308] width 68 height 16
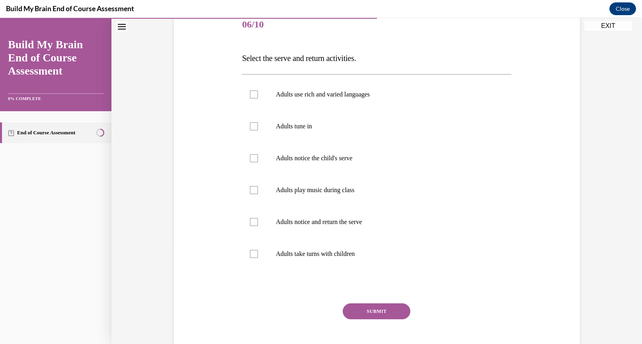
scroll to position [104, 0]
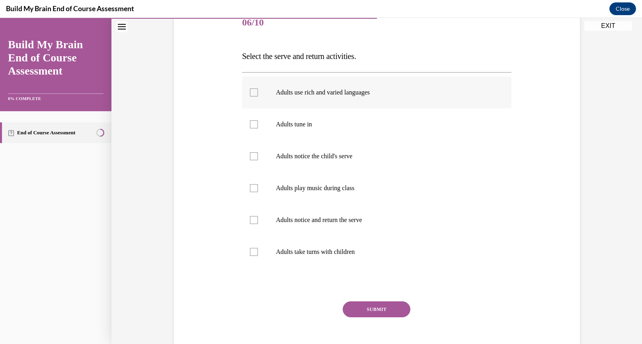
click at [360, 102] on label "Adults use rich and varied languages" at bounding box center [377, 92] width 270 height 32
click at [258, 96] on input "Adults use rich and varied languages" at bounding box center [254, 92] width 8 height 8
checkbox input "true"
click at [357, 129] on label "Adults tune in" at bounding box center [377, 124] width 270 height 32
click at [258, 128] on input "Adults tune in" at bounding box center [254, 124] width 8 height 8
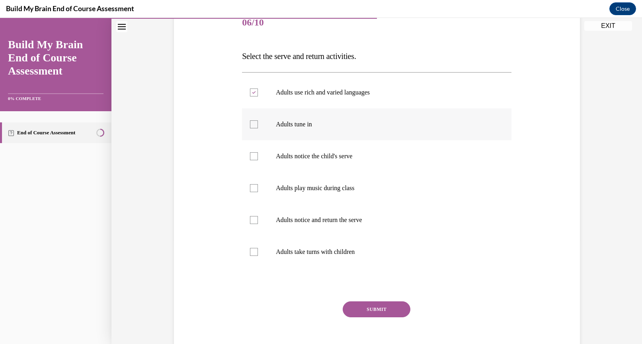
checkbox input "true"
click at [364, 161] on label "Adults notice the child's serve" at bounding box center [377, 156] width 270 height 32
click at [258, 160] on input "Adults notice the child's serve" at bounding box center [254, 156] width 8 height 8
checkbox input "true"
click at [377, 225] on label "Adults notice and return the serve" at bounding box center [377, 220] width 270 height 32
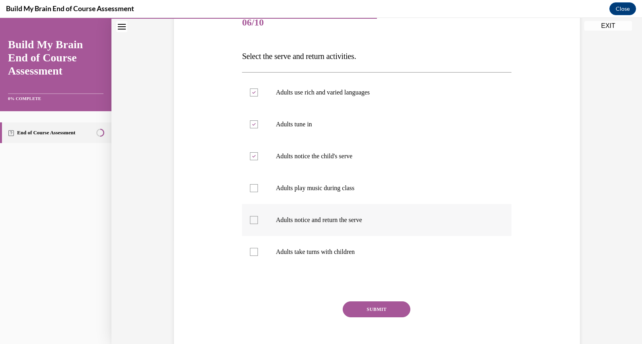
click at [258, 224] on input "Adults notice and return the serve" at bounding box center [254, 220] width 8 height 8
checkbox input "true"
click at [372, 264] on label "Adults take turns with children" at bounding box center [377, 252] width 270 height 32
click at [258, 256] on input "Adults take turns with children" at bounding box center [254, 252] width 8 height 8
checkbox input "true"
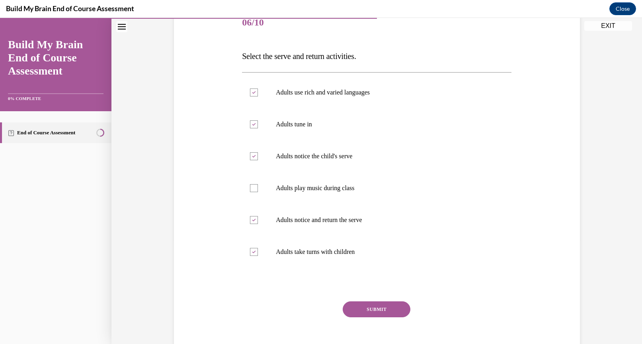
click at [379, 307] on button "SUBMIT" at bounding box center [377, 309] width 68 height 16
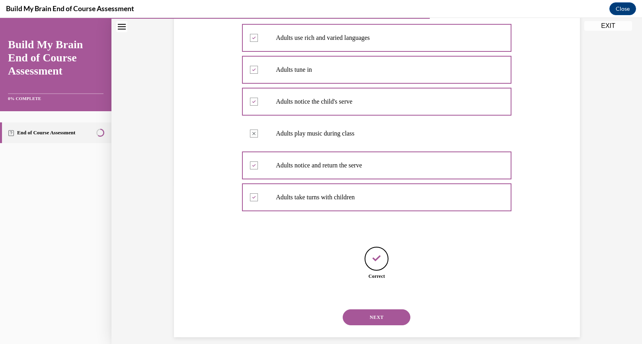
scroll to position [167, 0]
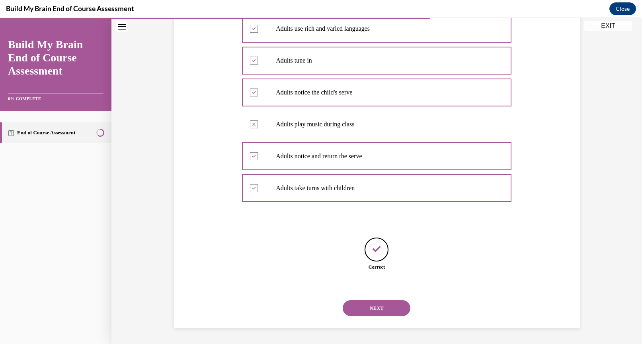
click at [380, 308] on button "NEXT" at bounding box center [377, 308] width 68 height 16
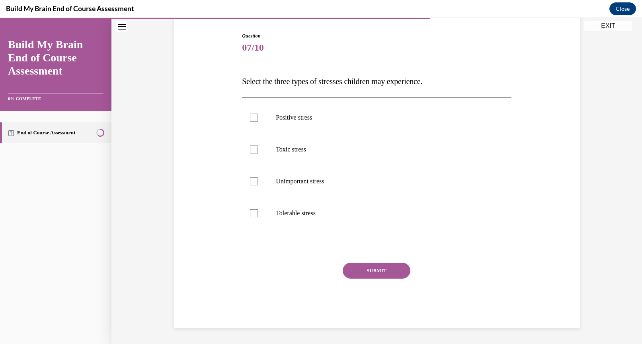
scroll to position [78, 0]
click at [360, 121] on p "Positive stress" at bounding box center [384, 117] width 216 height 8
click at [258, 121] on input "Positive stress" at bounding box center [254, 117] width 8 height 8
checkbox input "true"
click at [350, 158] on label "Toxic stress" at bounding box center [377, 149] width 270 height 32
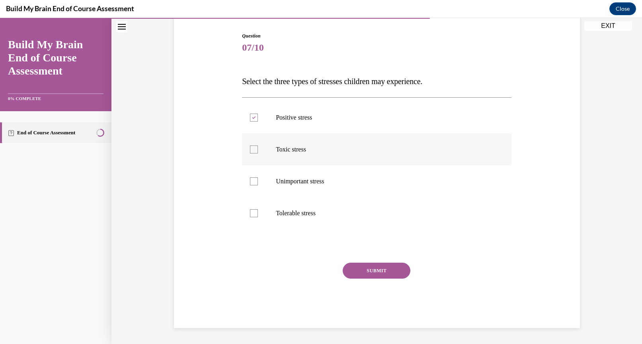
click at [258, 153] on input "Toxic stress" at bounding box center [254, 149] width 8 height 8
checkbox input "true"
click at [347, 208] on label "Tolerable stress" at bounding box center [377, 213] width 270 height 32
click at [258, 209] on input "Tolerable stress" at bounding box center [254, 213] width 8 height 8
checkbox input "true"
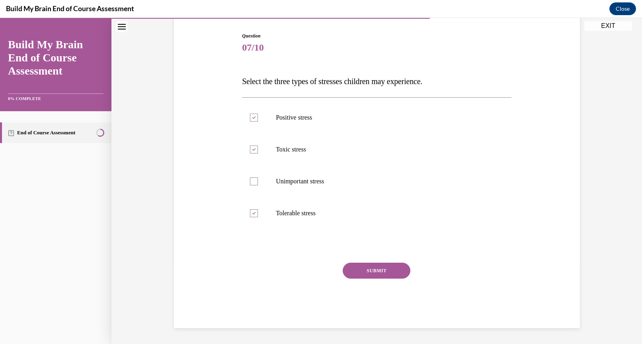
click at [374, 272] on button "SUBMIT" at bounding box center [377, 270] width 68 height 16
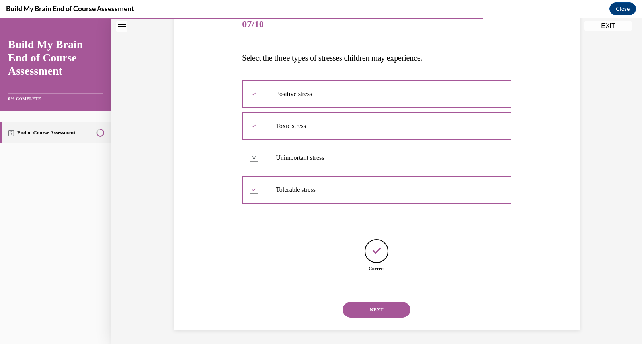
scroll to position [104, 0]
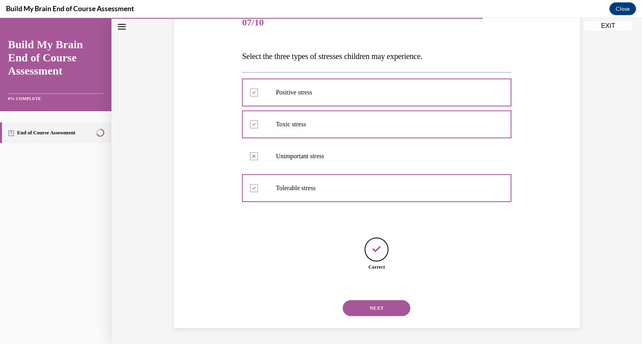
click at [383, 304] on button "NEXT" at bounding box center [377, 308] width 68 height 16
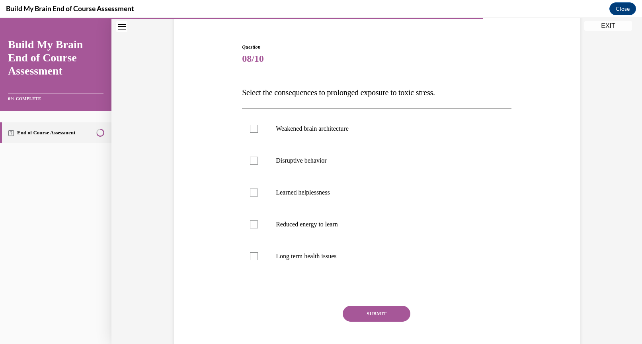
scroll to position [80, 0]
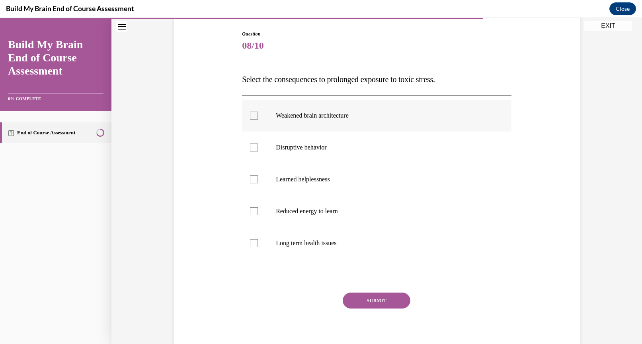
click at [402, 114] on p "Weakened brain architecture" at bounding box center [384, 115] width 216 height 8
click at [258, 114] on input "Weakened brain architecture" at bounding box center [254, 115] width 8 height 8
checkbox input "true"
click at [393, 147] on p "Disruptive behavior" at bounding box center [384, 147] width 216 height 8
click at [258, 147] on input "Disruptive behavior" at bounding box center [254, 147] width 8 height 8
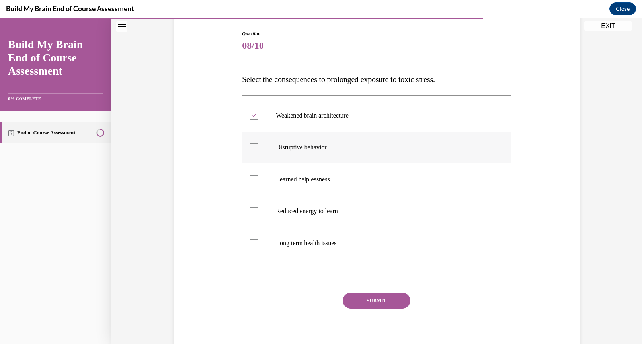
checkbox input "true"
click at [370, 219] on label "Reduced energy to learn" at bounding box center [377, 211] width 270 height 32
click at [258, 215] on input "Reduced energy to learn" at bounding box center [254, 211] width 8 height 8
checkbox input "true"
click at [371, 249] on label "Long term health issues" at bounding box center [377, 243] width 270 height 32
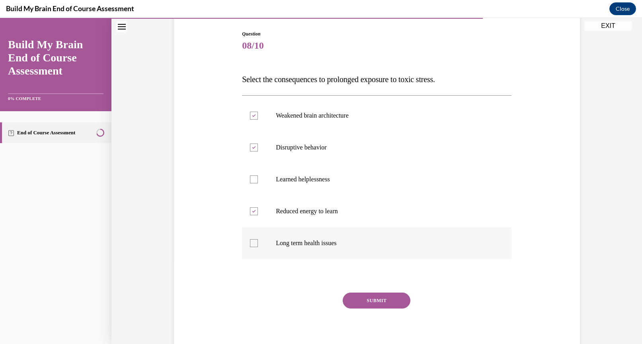
click at [258, 247] on input "Long term health issues" at bounding box center [254, 243] width 8 height 8
checkbox input "true"
click at [378, 301] on button "SUBMIT" at bounding box center [377, 300] width 68 height 16
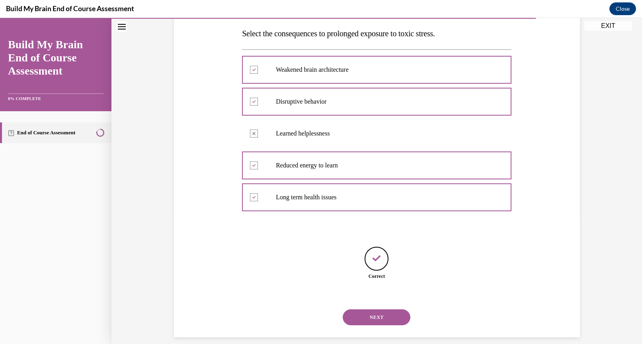
scroll to position [135, 0]
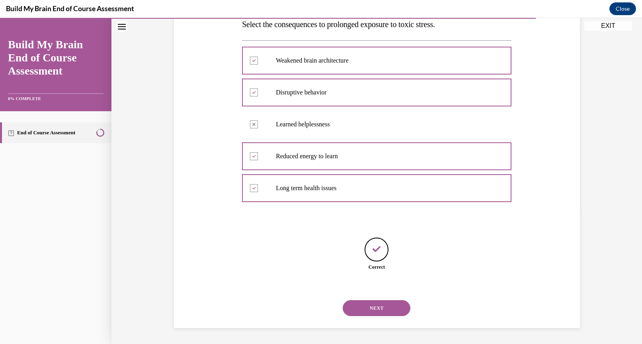
click at [381, 311] on button "NEXT" at bounding box center [377, 308] width 68 height 16
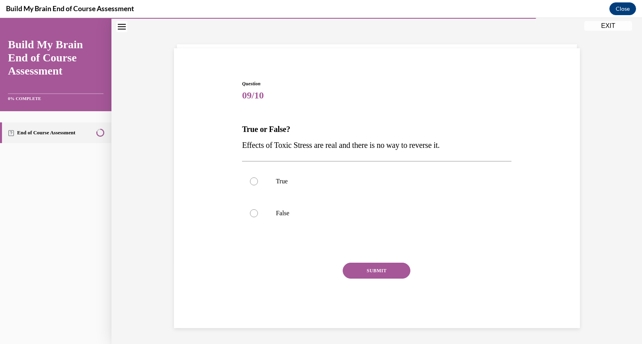
scroll to position [31, 0]
click at [374, 175] on label "True" at bounding box center [377, 181] width 270 height 32
click at [258, 177] on input "True" at bounding box center [254, 181] width 8 height 8
radio input "true"
click at [391, 271] on button "SUBMIT" at bounding box center [377, 270] width 68 height 16
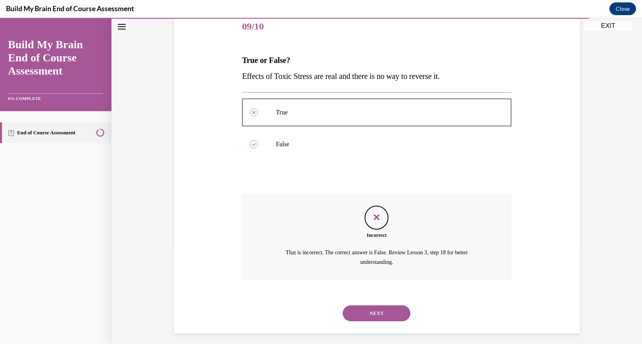
scroll to position [104, 0]
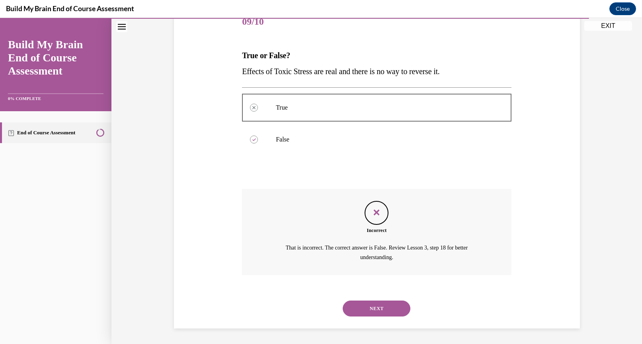
click at [382, 311] on button "NEXT" at bounding box center [377, 308] width 68 height 16
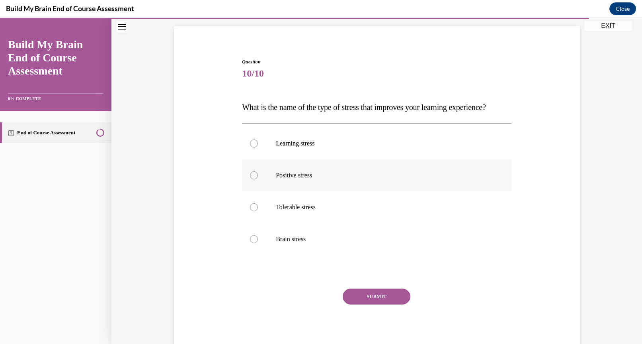
scroll to position [55, 0]
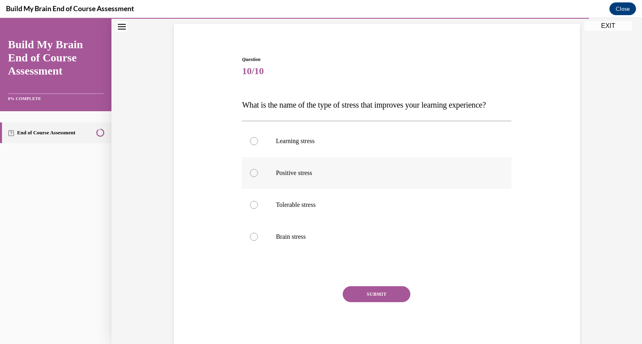
click at [366, 189] on label "Positive stress" at bounding box center [377, 173] width 270 height 32
click at [258, 177] on input "Positive stress" at bounding box center [254, 173] width 8 height 8
radio input "true"
click at [389, 302] on button "SUBMIT" at bounding box center [377, 294] width 68 height 16
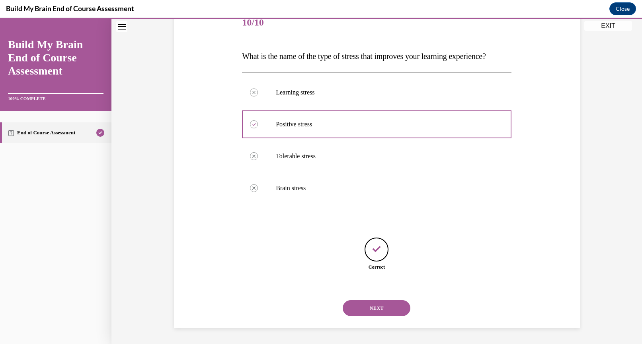
scroll to position [119, 0]
click at [381, 308] on button "NEXT" at bounding box center [377, 308] width 68 height 16
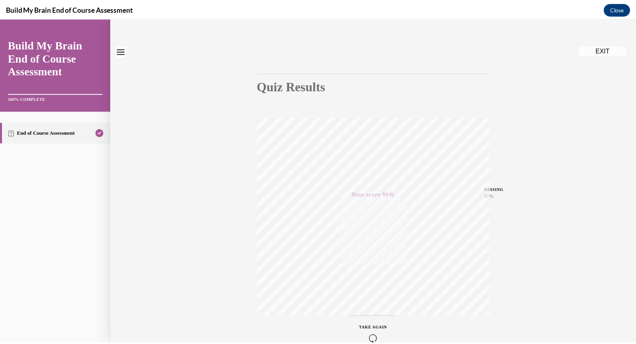
scroll to position [0, 0]
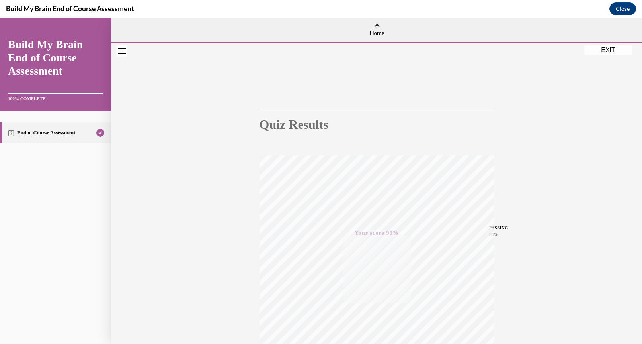
click at [595, 55] on div "Quiz Results PASSING 80% Your score 90% Passed PASSING 80% Your score Your scor…" at bounding box center [376, 234] width 531 height 383
click at [596, 47] on button "EXIT" at bounding box center [608, 50] width 48 height 10
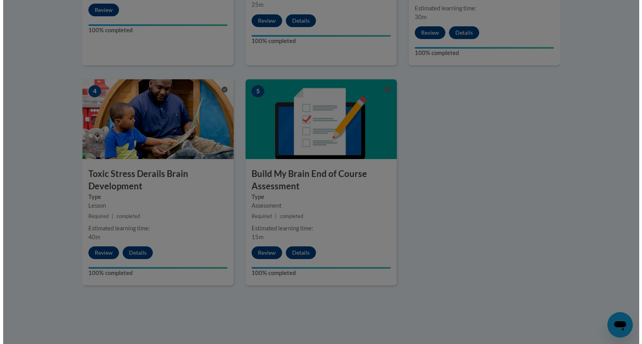
scroll to position [359, 0]
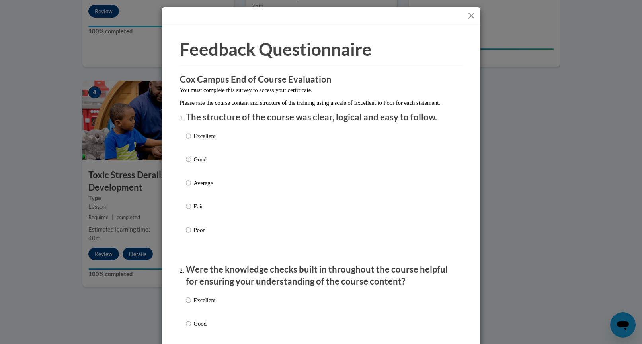
click at [204, 140] on p "Excellent" at bounding box center [205, 135] width 22 height 9
click at [191, 140] on input "Excellent" at bounding box center [188, 135] width 5 height 9
radio input "true"
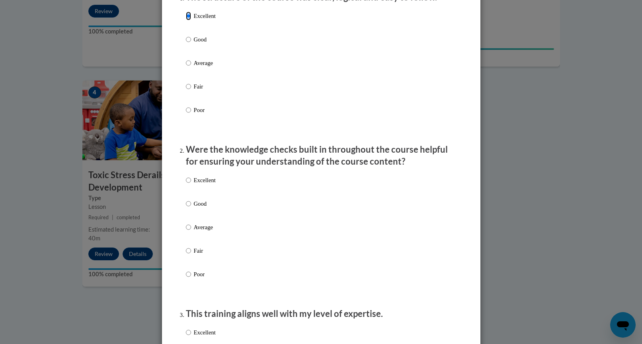
scroll to position [121, 0]
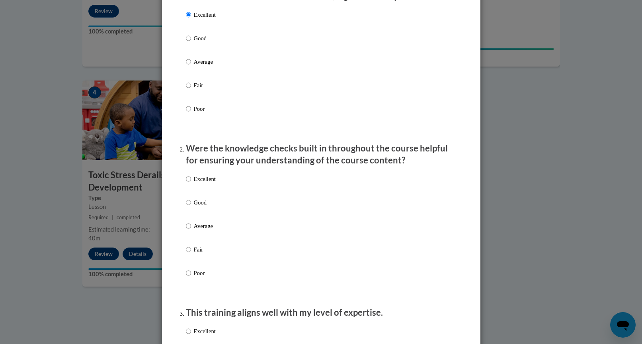
click at [203, 230] on p "Average" at bounding box center [205, 225] width 22 height 9
click at [191, 230] on input "Average" at bounding box center [188, 225] width 5 height 9
radio input "true"
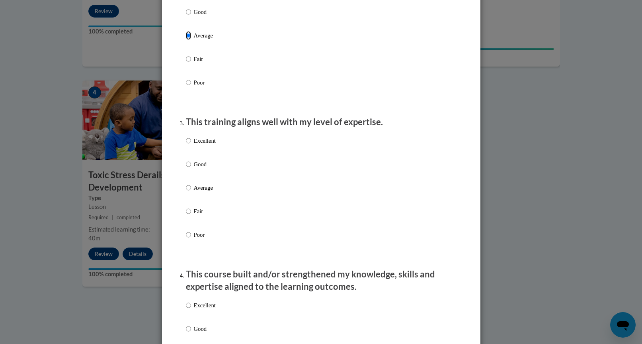
scroll to position [318, 0]
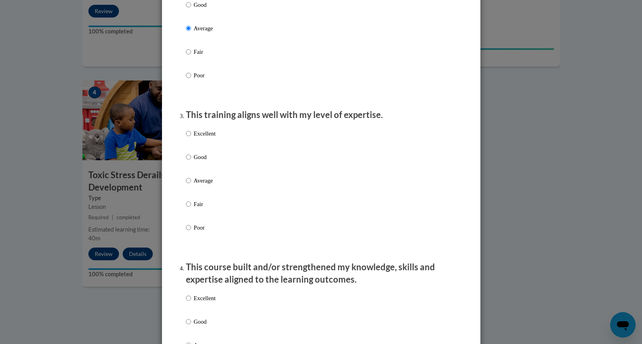
click at [196, 171] on label "Good" at bounding box center [201, 162] width 30 height 21
click at [191, 161] on input "Good" at bounding box center [188, 156] width 5 height 9
radio input "true"
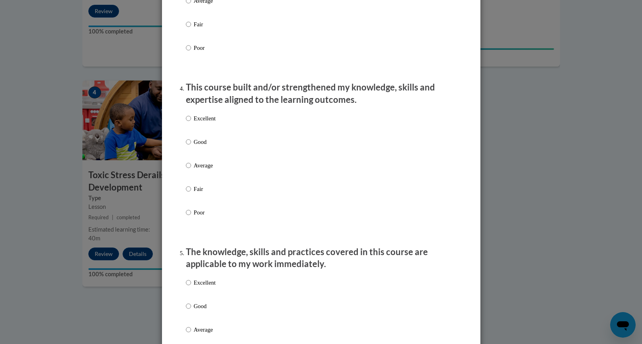
scroll to position [503, 0]
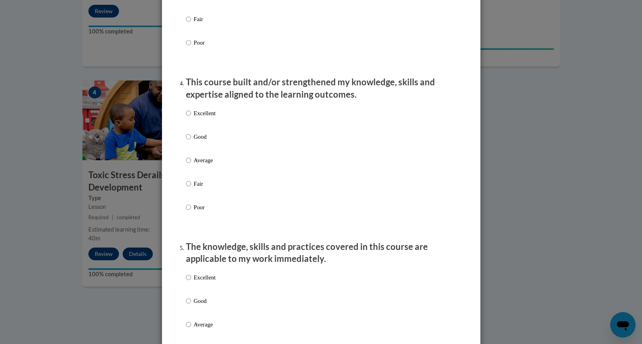
click at [203, 164] on p "Average" at bounding box center [205, 160] width 22 height 9
click at [191, 164] on input "Average" at bounding box center [188, 160] width 5 height 9
radio input "true"
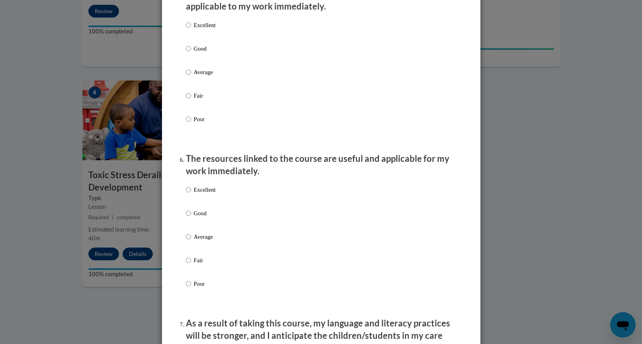
scroll to position [761, 0]
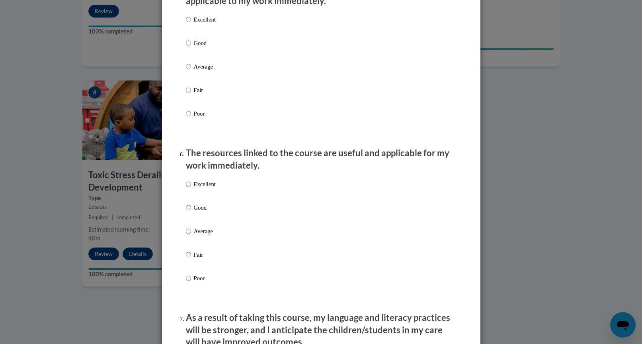
click at [205, 71] on p "Average" at bounding box center [205, 66] width 22 height 9
click at [191, 71] on input "Average" at bounding box center [188, 66] width 5 height 9
radio input "true"
click at [204, 212] on p "Good" at bounding box center [205, 207] width 22 height 9
click at [191, 212] on input "Good" at bounding box center [188, 207] width 5 height 9
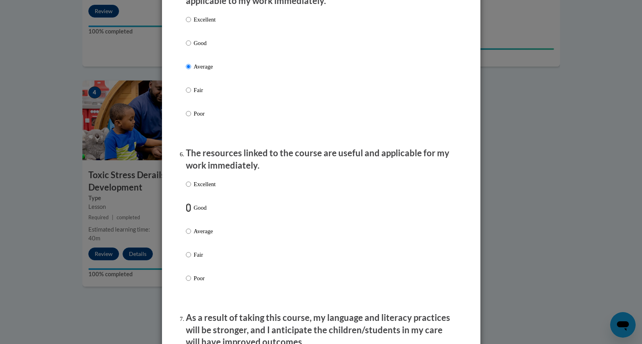
radio input "true"
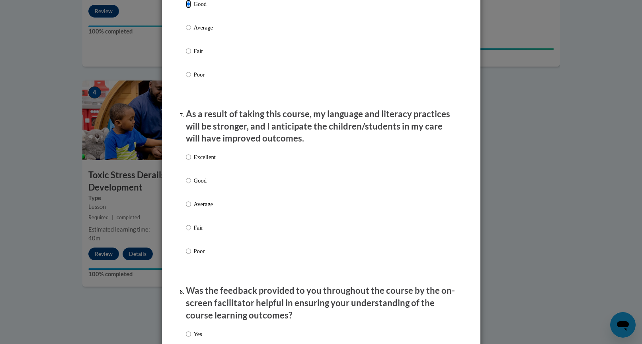
scroll to position [967, 0]
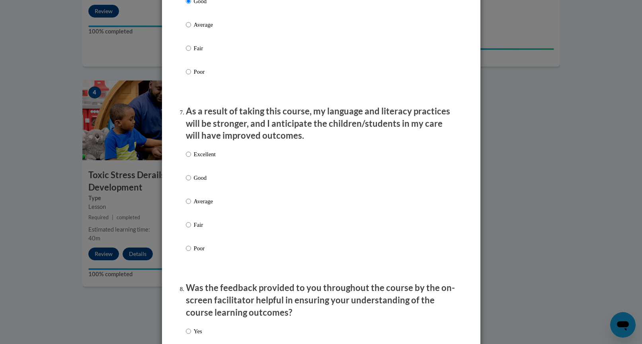
click at [203, 205] on p "Average" at bounding box center [205, 201] width 22 height 9
click at [191, 205] on input "Average" at bounding box center [188, 201] width 5 height 9
radio input "true"
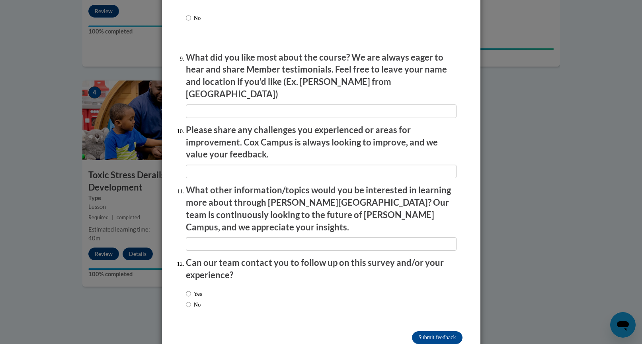
scroll to position [1313, 0]
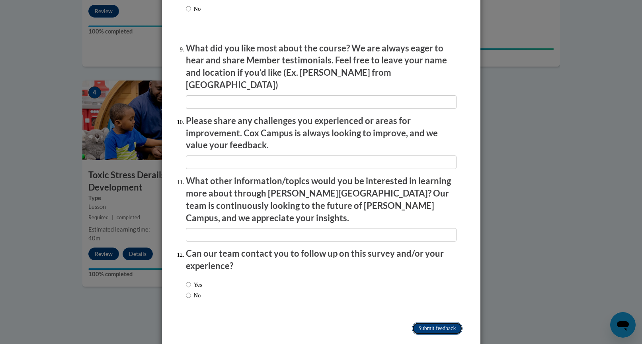
click at [420, 322] on input "Submit feedback" at bounding box center [437, 328] width 50 height 13
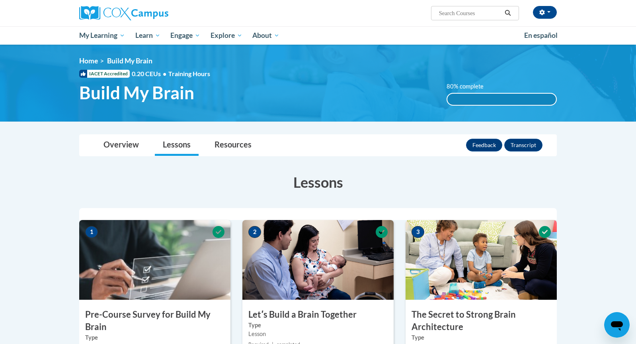
scroll to position [0, 0]
click at [461, 97] on div "80% complete" at bounding box center [501, 99] width 109 height 11
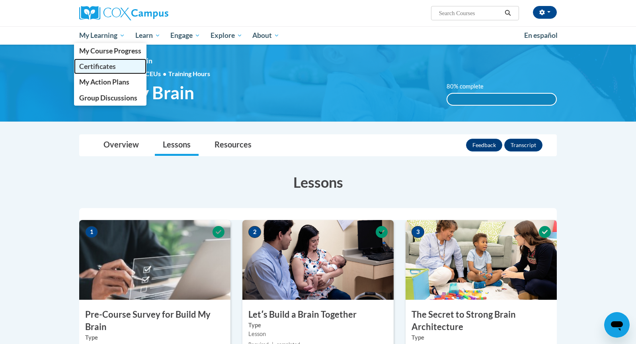
click at [113, 64] on span "Certificates" at bounding box center [97, 66] width 37 height 8
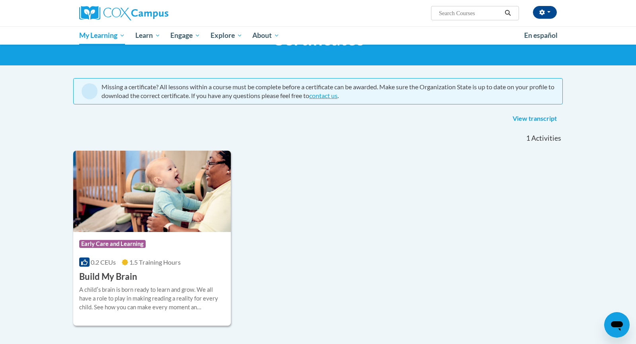
scroll to position [106, 0]
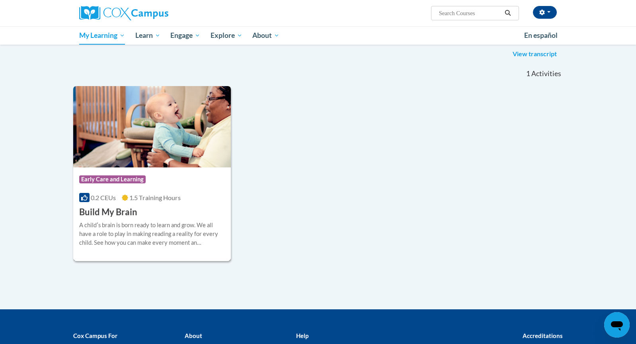
click at [150, 199] on span "1.5 Training Hours" at bounding box center [154, 197] width 51 height 8
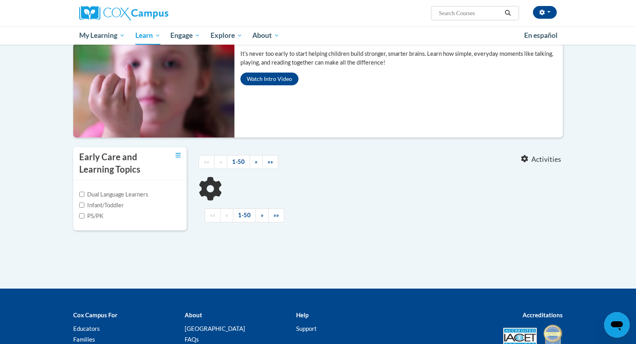
scroll to position [86, 0]
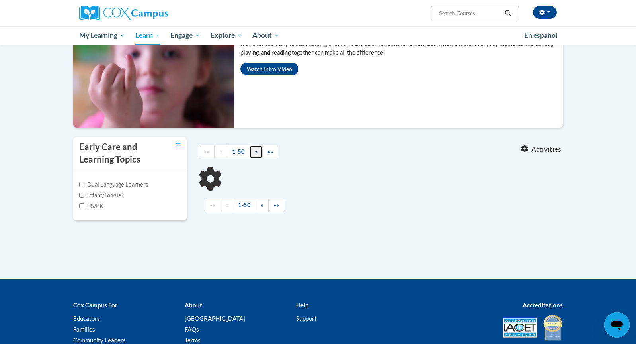
click at [257, 154] on span "»" at bounding box center [256, 151] width 3 height 7
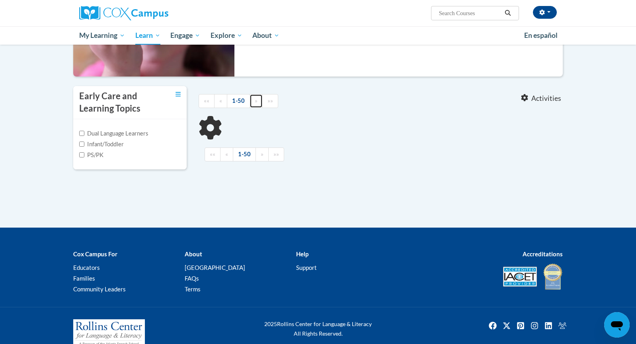
scroll to position [151, 0]
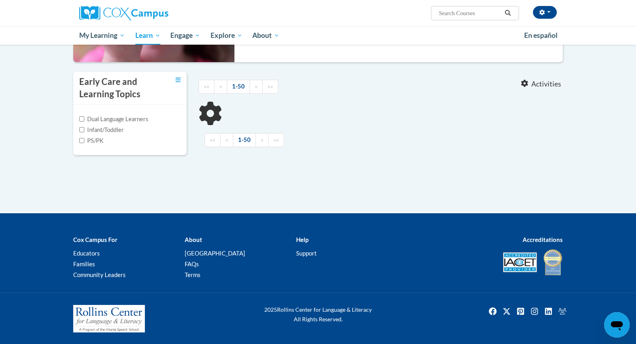
click at [118, 127] on label "Infant/Toddler" at bounding box center [101, 129] width 45 height 9
click at [84, 127] on input "Infant/Toddler" at bounding box center [81, 129] width 5 height 5
checkbox input "true"
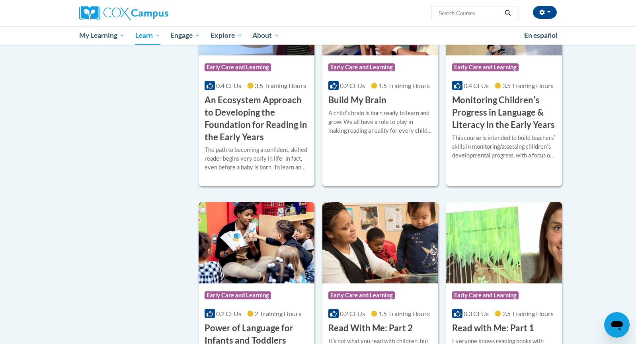
scroll to position [267, 0]
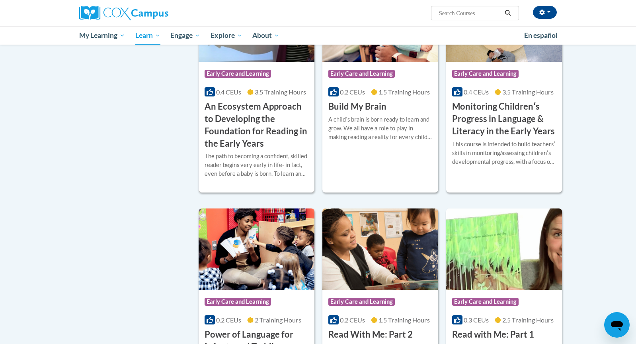
click at [256, 131] on h3 "An Ecosystem Approach to Developing the Foundation for Reading in the Early Yea…" at bounding box center [257, 124] width 104 height 49
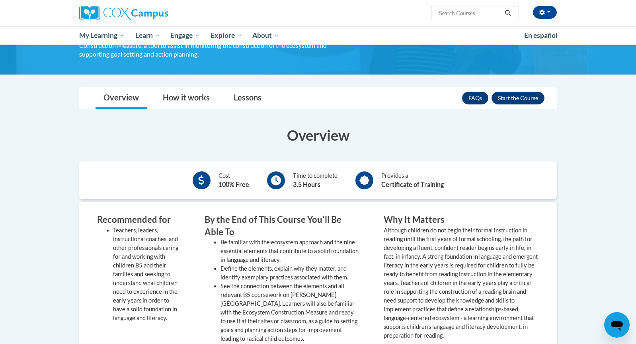
scroll to position [177, 0]
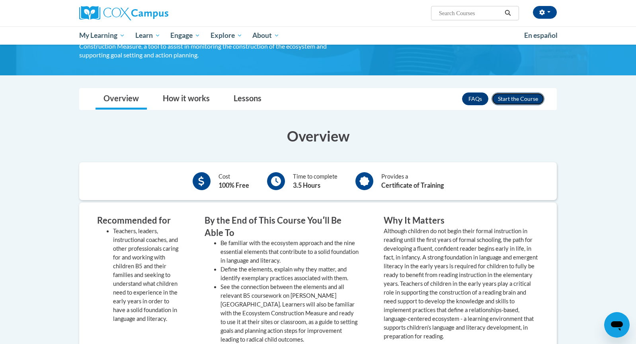
click at [516, 100] on button "Enroll" at bounding box center [518, 98] width 53 height 13
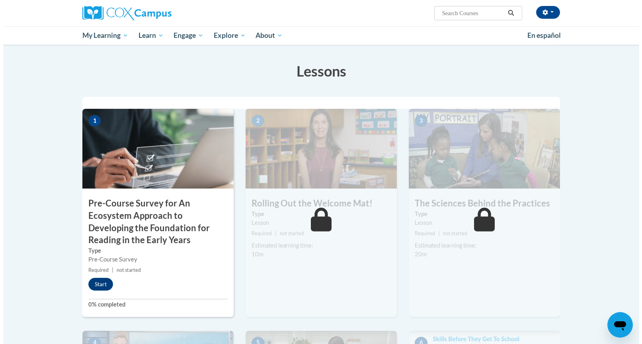
scroll to position [132, 0]
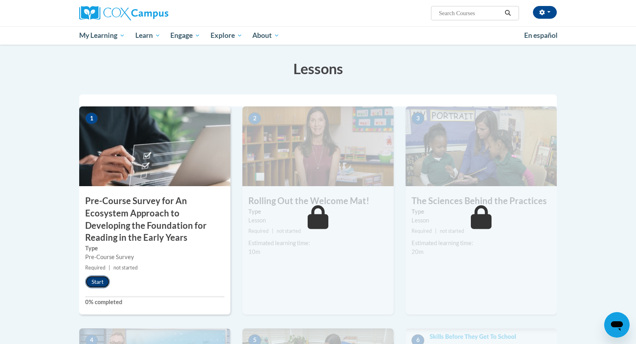
click at [102, 284] on button "Start" at bounding box center [97, 281] width 25 height 13
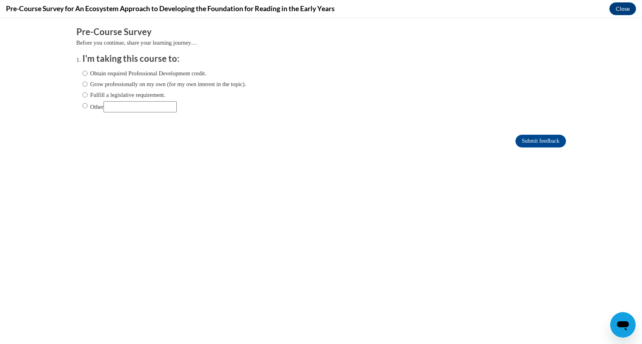
scroll to position [0, 0]
click at [169, 87] on label "Grow professionally on my own (for my own interest in the topic)." at bounding box center [164, 84] width 164 height 9
click at [88, 87] on input "Grow professionally on my own (for my own interest in the topic)." at bounding box center [84, 84] width 5 height 9
radio input "true"
click at [160, 71] on label "Obtain required Professional Development credit." at bounding box center [144, 73] width 124 height 9
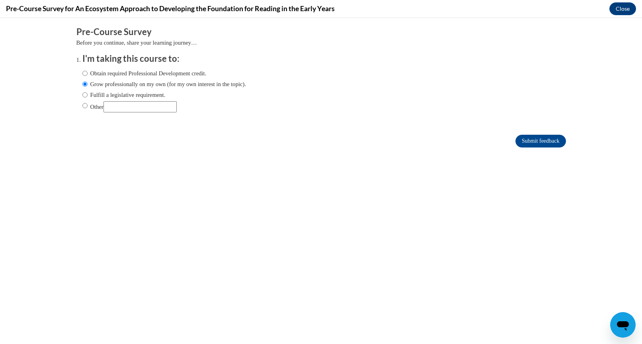
click at [88, 71] on input "Obtain required Professional Development credit." at bounding box center [84, 73] width 5 height 9
radio input "true"
click at [542, 141] on input "Submit feedback" at bounding box center [541, 141] width 50 height 13
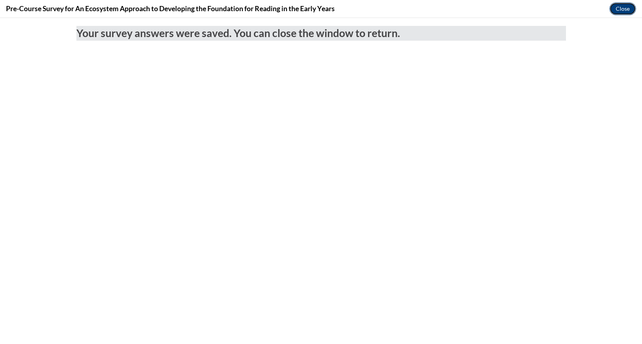
click at [633, 4] on button "Close" at bounding box center [623, 8] width 27 height 13
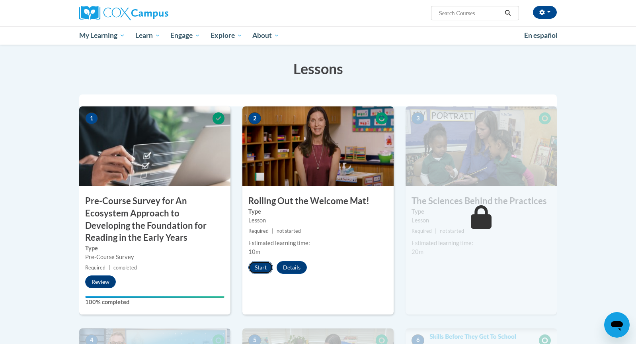
click at [264, 269] on button "Start" at bounding box center [260, 267] width 25 height 13
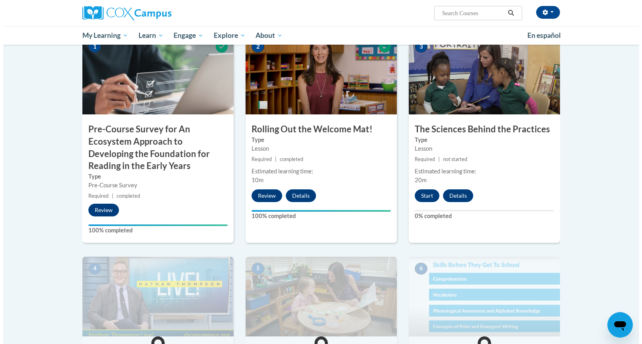
scroll to position [218, 0]
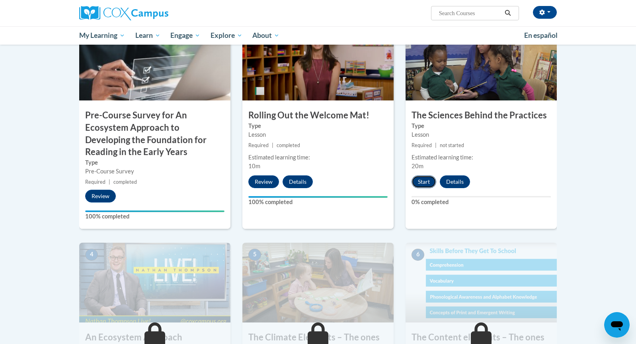
click at [427, 181] on button "Start" at bounding box center [424, 181] width 25 height 13
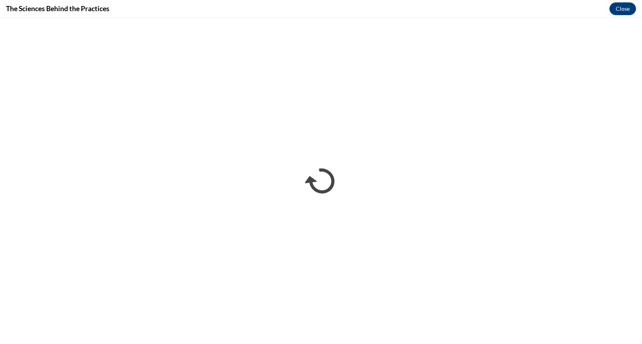
scroll to position [0, 0]
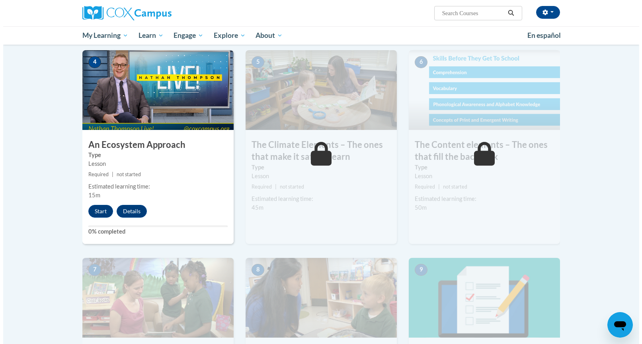
scroll to position [468, 0]
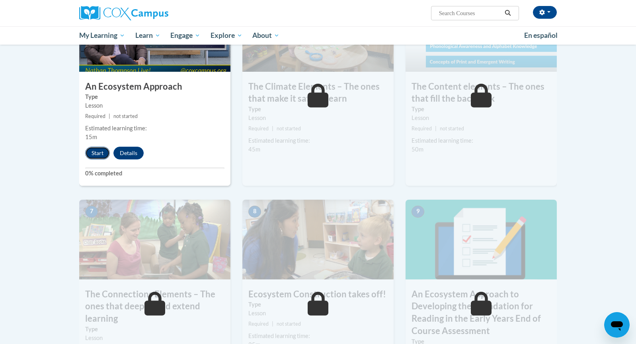
click at [97, 151] on button "Start" at bounding box center [97, 153] width 25 height 13
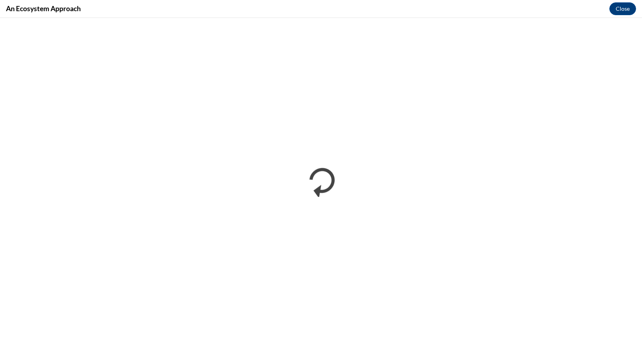
scroll to position [0, 0]
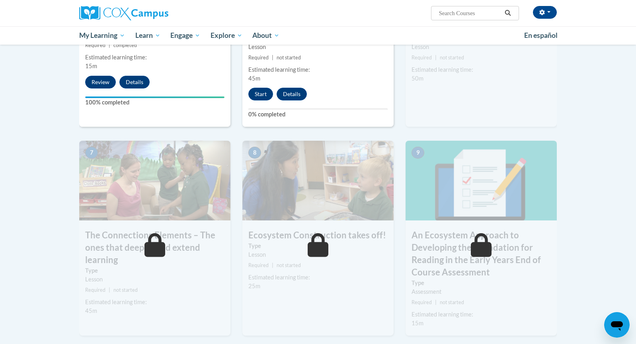
scroll to position [540, 0]
